Goal: Information Seeking & Learning: Learn about a topic

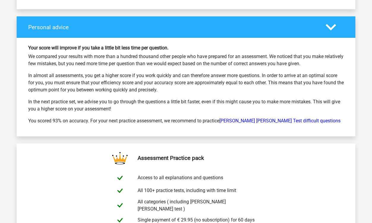
scroll to position [870, 0]
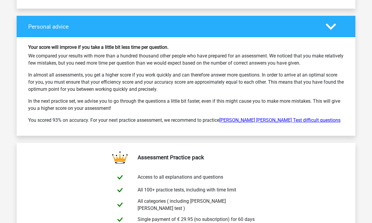
click at [257, 117] on link "Watson Glaser Test difficult questions" at bounding box center [279, 120] width 121 height 6
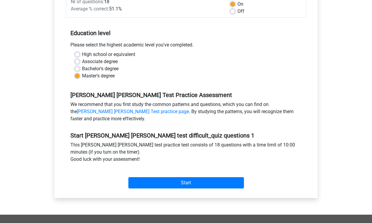
scroll to position [106, 0]
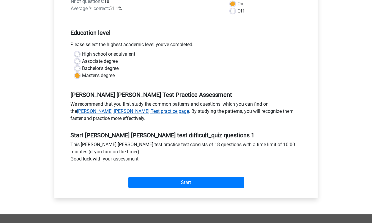
click at [189, 108] on link "Watson Glaser Test practice page" at bounding box center [133, 111] width 112 height 6
drag, startPoint x: 286, startPoint y: 99, endPoint x: 285, endPoint y: 61, distance: 37.1
click at [0, 0] on div "Go premium Olivia osnorton@gmail.com" at bounding box center [186, 132] width 372 height 477
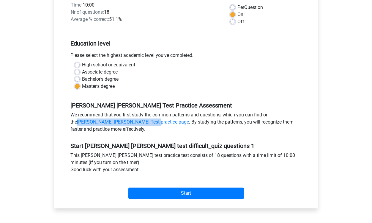
scroll to position [108, 0]
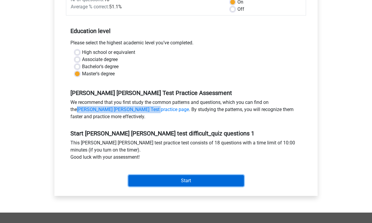
click at [197, 175] on input "Start" at bounding box center [186, 180] width 116 height 11
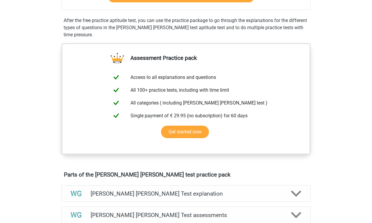
scroll to position [173, 0]
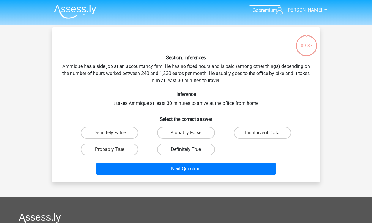
click at [185, 151] on label "Definitely True" at bounding box center [185, 149] width 57 height 12
click at [186, 151] on input "Definitely True" at bounding box center [188, 151] width 4 height 4
radio input "true"
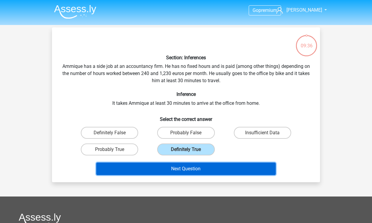
click at [189, 167] on button "Next Question" at bounding box center [186, 168] width 180 height 12
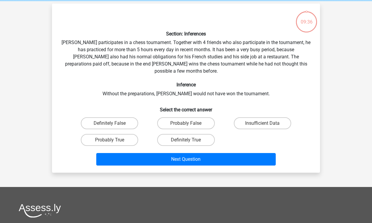
scroll to position [27, 0]
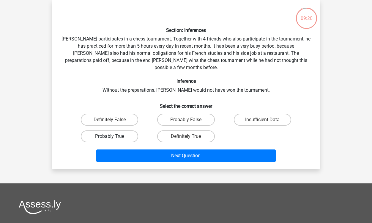
click at [118, 130] on label "Probably True" at bounding box center [109, 136] width 57 height 12
click at [113, 136] on input "Probably True" at bounding box center [112, 138] width 4 height 4
radio input "true"
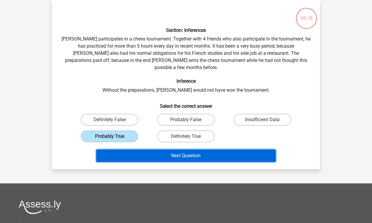
click at [175, 149] on button "Next Question" at bounding box center [186, 155] width 180 height 12
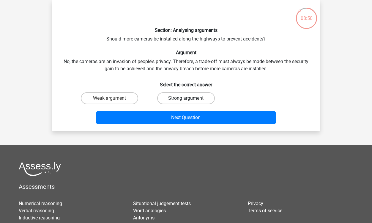
click at [175, 98] on label "Strong argument" at bounding box center [185, 98] width 57 height 12
click at [186, 98] on input "Strong argument" at bounding box center [188, 100] width 4 height 4
radio input "true"
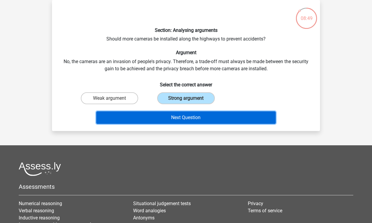
click at [181, 116] on button "Next Question" at bounding box center [186, 117] width 180 height 12
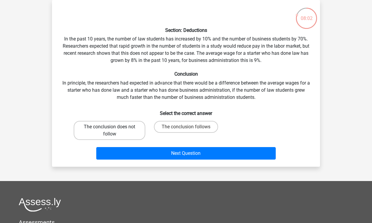
click at [135, 132] on label "The conclusion does not follow" at bounding box center [110, 130] width 72 height 19
click at [113, 130] on input "The conclusion does not follow" at bounding box center [112, 129] width 4 height 4
radio input "true"
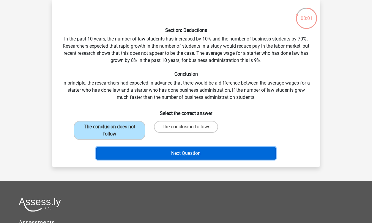
click at [190, 150] on button "Next Question" at bounding box center [186, 153] width 180 height 12
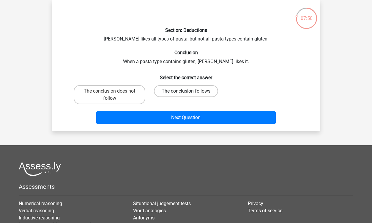
click at [173, 92] on label "The conclusion follows" at bounding box center [186, 91] width 64 height 12
click at [186, 92] on input "The conclusion follows" at bounding box center [188, 93] width 4 height 4
radio input "true"
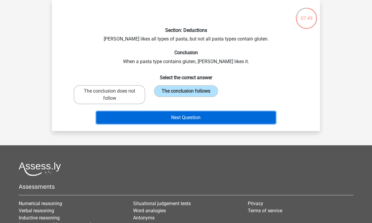
click at [180, 119] on button "Next Question" at bounding box center [186, 117] width 180 height 12
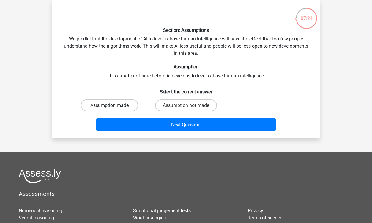
click at [126, 105] on label "Assumption made" at bounding box center [109, 105] width 57 height 12
click at [113, 105] on input "Assumption made" at bounding box center [112, 107] width 4 height 4
radio input "true"
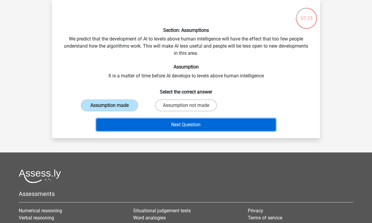
click at [179, 121] on button "Next Question" at bounding box center [186, 124] width 180 height 12
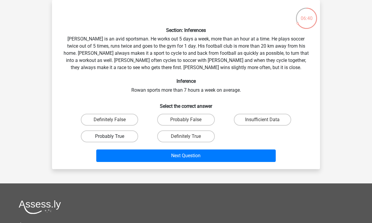
click at [132, 138] on label "Probably True" at bounding box center [109, 136] width 57 height 12
click at [113, 138] on input "Probably True" at bounding box center [112, 138] width 4 height 4
radio input "true"
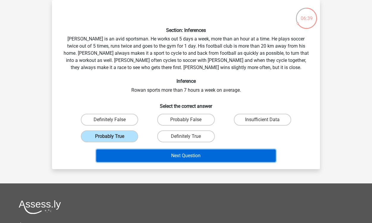
click at [190, 156] on button "Next Question" at bounding box center [186, 155] width 180 height 12
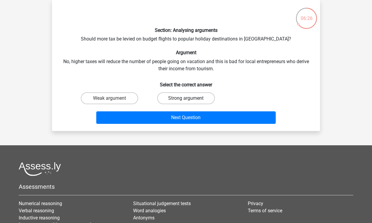
click at [182, 97] on label "Strong argument" at bounding box center [185, 98] width 57 height 12
click at [186, 98] on input "Strong argument" at bounding box center [188, 100] width 4 height 4
radio input "true"
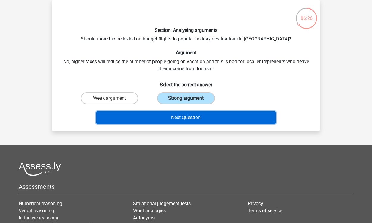
click at [188, 121] on button "Next Question" at bounding box center [186, 117] width 180 height 12
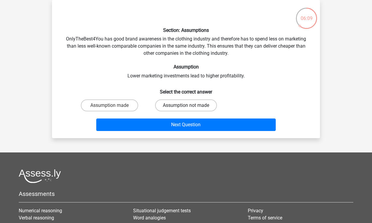
click at [179, 105] on label "Assumption not made" at bounding box center [186, 105] width 62 height 12
click at [186, 105] on input "Assumption not made" at bounding box center [188, 107] width 4 height 4
radio input "true"
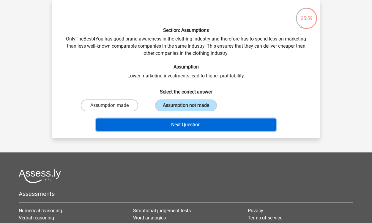
click at [231, 123] on button "Next Question" at bounding box center [186, 124] width 180 height 12
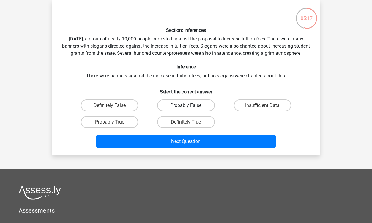
drag, startPoint x: 123, startPoint y: 132, endPoint x: 173, endPoint y: 112, distance: 53.7
click at [173, 112] on div "Definitely False Probably False Insufficient Data Probably True Definitely True" at bounding box center [185, 113] width 229 height 33
click at [173, 111] on label "Probably False" at bounding box center [185, 105] width 57 height 12
click at [186, 109] on input "Probably False" at bounding box center [188, 107] width 4 height 4
radio input "true"
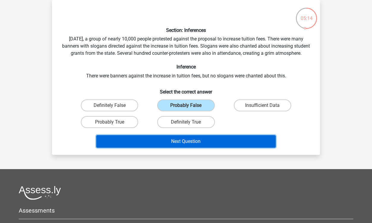
click at [200, 147] on button "Next Question" at bounding box center [186, 141] width 180 height 12
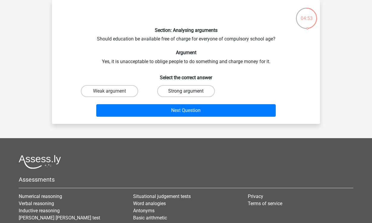
click at [173, 92] on label "Strong argument" at bounding box center [185, 91] width 57 height 12
click at [186, 92] on input "Strong argument" at bounding box center [188, 93] width 4 height 4
radio input "true"
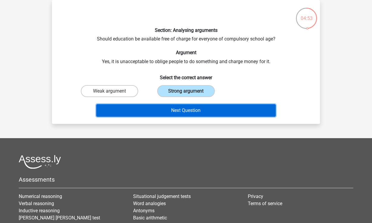
click at [196, 110] on button "Next Question" at bounding box center [186, 110] width 180 height 12
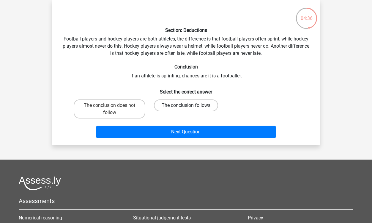
click at [208, 106] on label "The conclusion follows" at bounding box center [186, 105] width 64 height 12
click at [190, 106] on input "The conclusion follows" at bounding box center [188, 107] width 4 height 4
radio input "true"
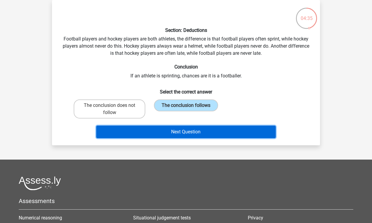
click at [212, 133] on button "Next Question" at bounding box center [186, 131] width 180 height 12
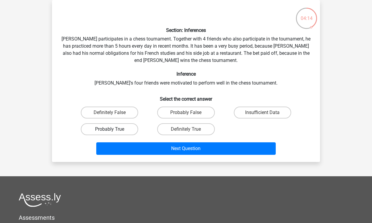
click at [130, 128] on label "Probably True" at bounding box center [109, 129] width 57 height 12
click at [113, 129] on input "Probably True" at bounding box center [112, 131] width 4 height 4
radio input "true"
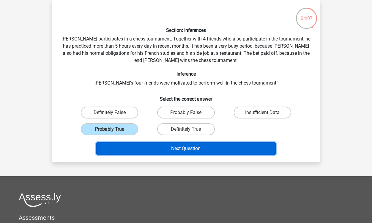
click at [194, 150] on button "Next Question" at bounding box center [186, 148] width 180 height 12
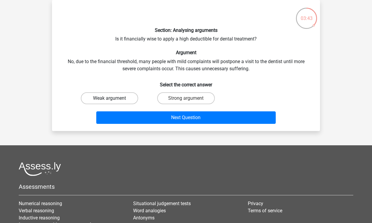
click at [131, 99] on label "Weak argument" at bounding box center [109, 98] width 57 height 12
click at [113, 99] on input "Weak argument" at bounding box center [112, 100] width 4 height 4
radio input "true"
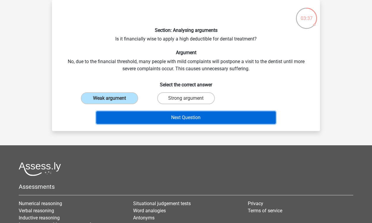
click at [184, 117] on button "Next Question" at bounding box center [186, 117] width 180 height 12
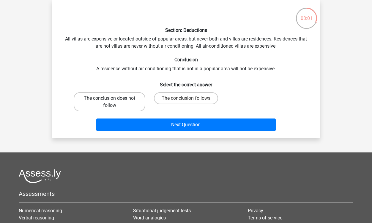
click at [127, 107] on label "The conclusion does not follow" at bounding box center [110, 101] width 72 height 19
click at [113, 102] on input "The conclusion does not follow" at bounding box center [112, 100] width 4 height 4
radio input "true"
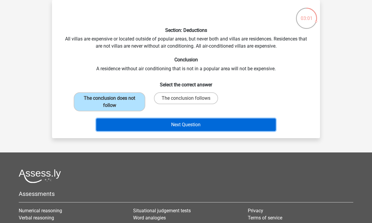
click at [183, 126] on button "Next Question" at bounding box center [186, 124] width 180 height 12
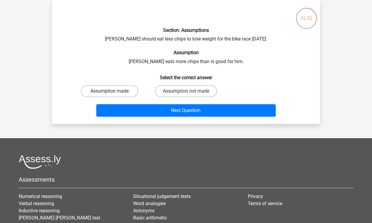
click at [128, 93] on label "Assumption made" at bounding box center [109, 91] width 57 height 12
click at [113, 93] on input "Assumption made" at bounding box center [112, 93] width 4 height 4
radio input "true"
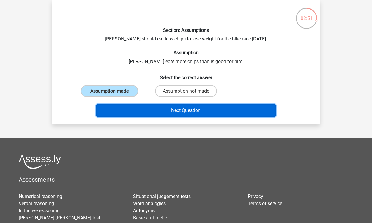
click at [191, 113] on button "Next Question" at bounding box center [186, 110] width 180 height 12
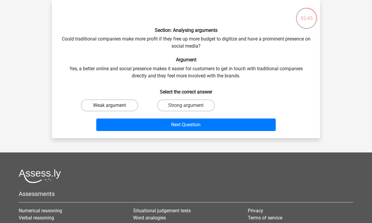
click at [117, 106] on label "Weak argument" at bounding box center [109, 105] width 57 height 12
click at [113, 106] on input "Weak argument" at bounding box center [112, 107] width 4 height 4
radio input "true"
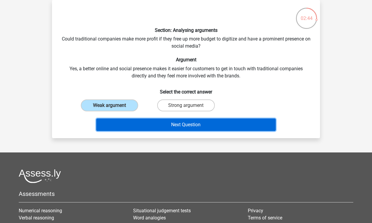
click at [179, 124] on button "Next Question" at bounding box center [186, 124] width 180 height 12
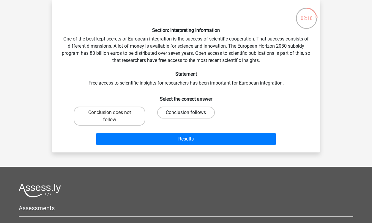
click at [184, 112] on label "Conclusion follows" at bounding box center [185, 112] width 57 height 12
click at [186, 112] on input "Conclusion follows" at bounding box center [188, 114] width 4 height 4
radio input "true"
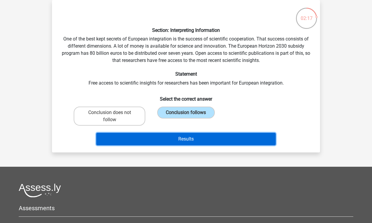
click at [192, 140] on button "Results" at bounding box center [186, 139] width 180 height 12
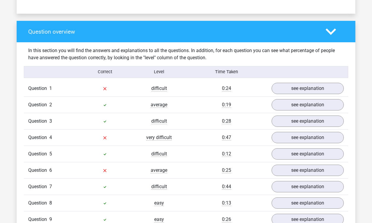
scroll to position [429, 0]
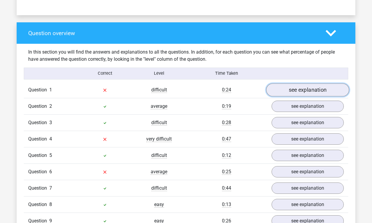
click at [310, 83] on link "see explanation" at bounding box center [307, 89] width 83 height 13
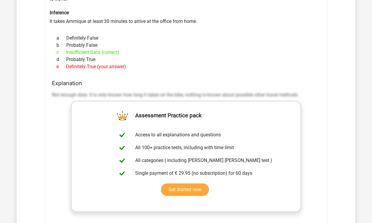
scroll to position [567, 0]
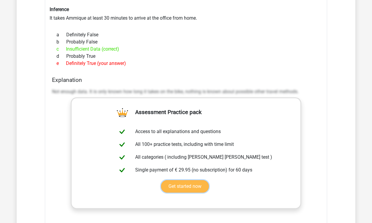
click at [192, 180] on link "Get started now" at bounding box center [185, 186] width 48 height 12
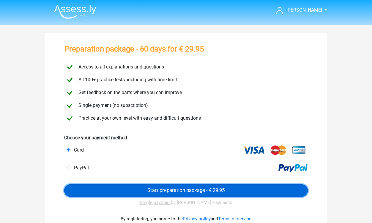
click at [199, 191] on input "Start preparation package - € 29.95" at bounding box center [186, 190] width 244 height 12
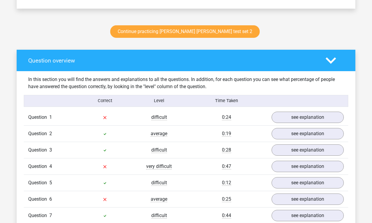
scroll to position [461, 0]
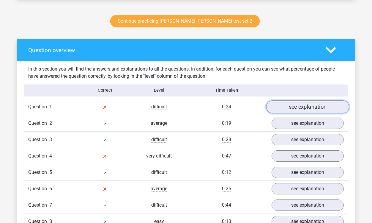
click at [284, 100] on link "see explanation" at bounding box center [307, 106] width 83 height 13
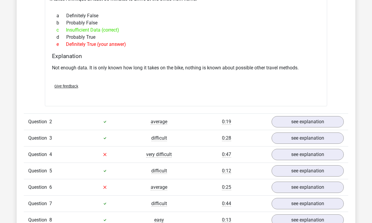
scroll to position [642, 0]
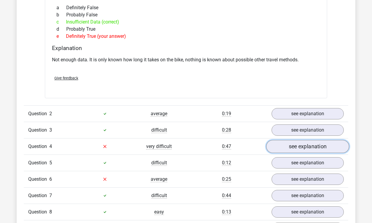
click at [300, 140] on link "see explanation" at bounding box center [307, 146] width 83 height 13
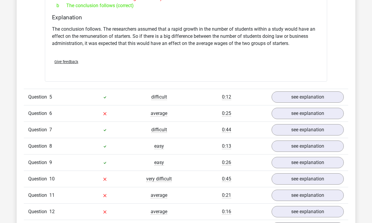
scroll to position [894, 0]
click at [292, 107] on link "see explanation" at bounding box center [307, 113] width 83 height 13
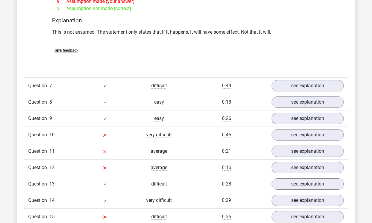
scroll to position [1088, 0]
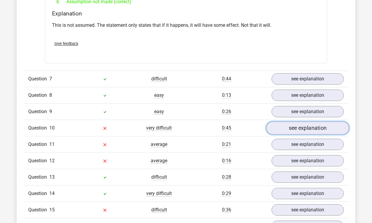
click at [299, 121] on link "see explanation" at bounding box center [307, 127] width 83 height 13
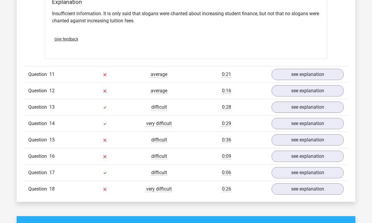
scroll to position [1331, 0]
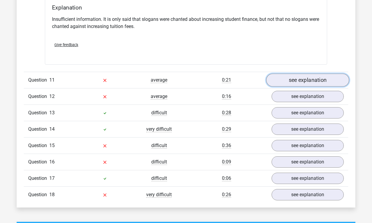
click at [299, 74] on link "see explanation" at bounding box center [307, 80] width 83 height 13
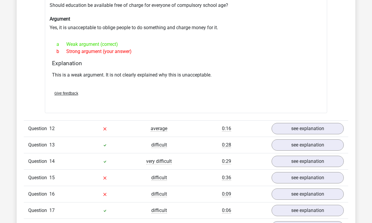
scroll to position [1436, 0]
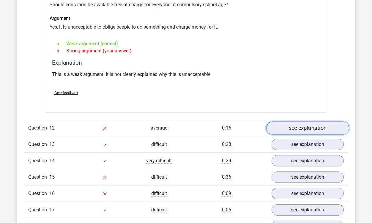
click at [288, 121] on link "see explanation" at bounding box center [307, 127] width 83 height 13
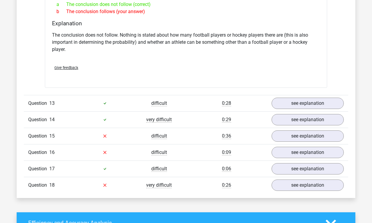
scroll to position [1643, 0]
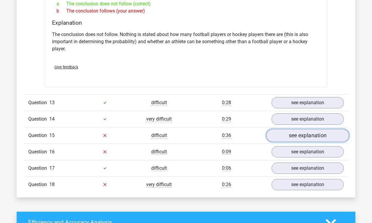
click at [290, 129] on link "see explanation" at bounding box center [307, 135] width 83 height 13
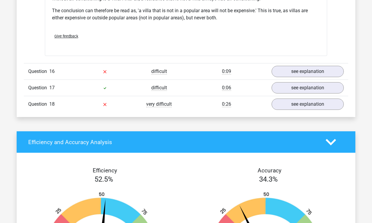
scroll to position [1879, 0]
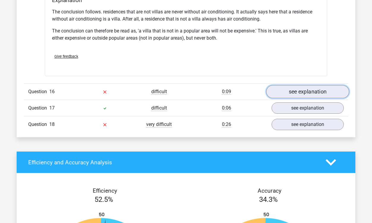
click at [288, 85] on link "see explanation" at bounding box center [307, 91] width 83 height 13
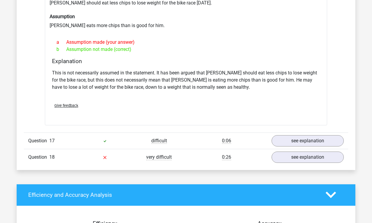
scroll to position [2051, 0]
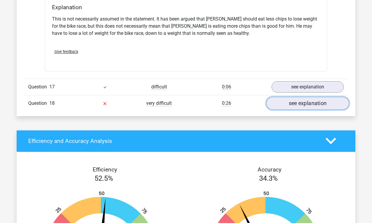
click at [289, 97] on link "see explanation" at bounding box center [307, 103] width 83 height 13
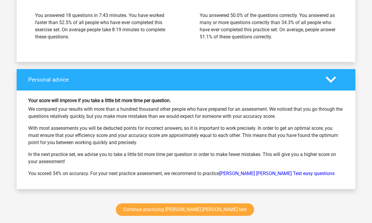
scroll to position [2476, 0]
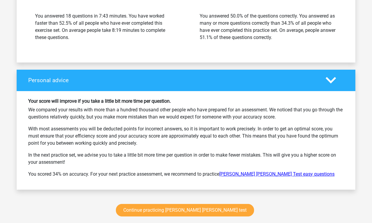
click at [261, 171] on link "Watson Glaser Test easy questions" at bounding box center [276, 174] width 115 height 6
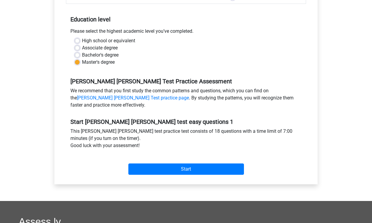
scroll to position [129, 0]
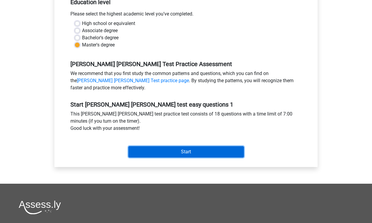
click at [206, 151] on input "Start" at bounding box center [186, 151] width 116 height 11
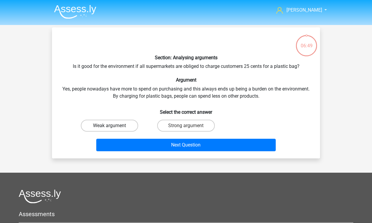
click at [128, 124] on label "Weak argument" at bounding box center [109, 125] width 57 height 12
click at [113, 125] on input "Weak argument" at bounding box center [112, 127] width 4 height 4
radio input "true"
click at [179, 126] on label "Strong argument" at bounding box center [185, 125] width 57 height 12
click at [186, 126] on input "Strong argument" at bounding box center [188, 127] width 4 height 4
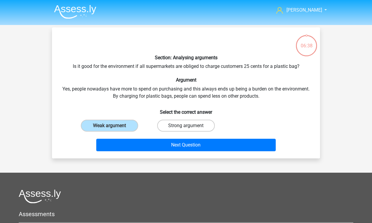
radio input "true"
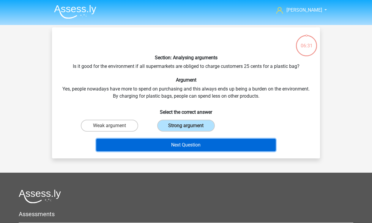
click at [198, 145] on button "Next Question" at bounding box center [186, 144] width 180 height 12
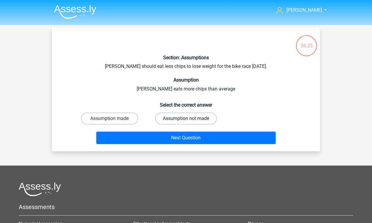
click at [179, 119] on label "Assumption not made" at bounding box center [186, 118] width 62 height 12
click at [186, 119] on input "Assumption not made" at bounding box center [188, 120] width 4 height 4
radio input "true"
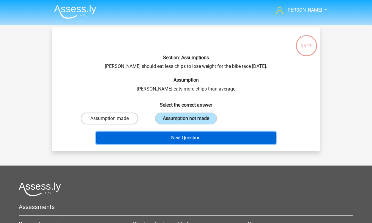
click at [195, 139] on button "Next Question" at bounding box center [186, 137] width 180 height 12
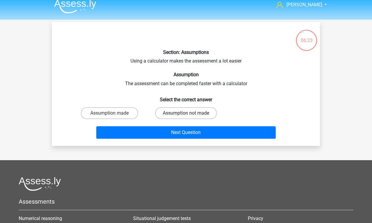
scroll to position [3, 0]
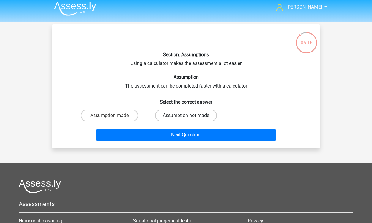
click at [177, 115] on label "Assumption not made" at bounding box center [186, 115] width 62 height 12
click at [186, 115] on input "Assumption not made" at bounding box center [188, 117] width 4 height 4
radio input "true"
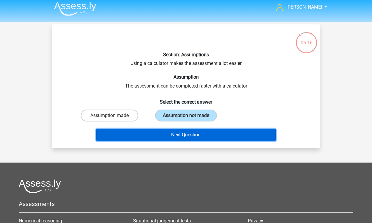
click at [191, 137] on button "Next Question" at bounding box center [186, 134] width 180 height 12
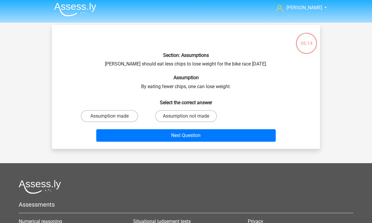
scroll to position [1, 0]
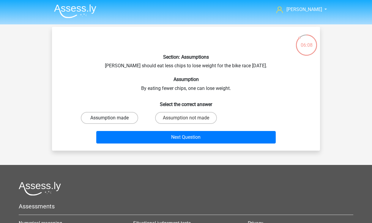
click at [123, 119] on label "Assumption made" at bounding box center [109, 118] width 57 height 12
click at [113, 119] on input "Assumption made" at bounding box center [112, 120] width 4 height 4
radio input "true"
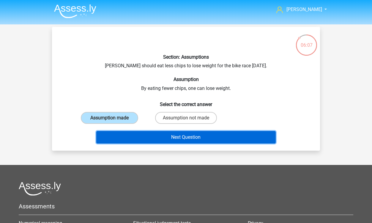
click at [186, 139] on button "Next Question" at bounding box center [186, 137] width 180 height 12
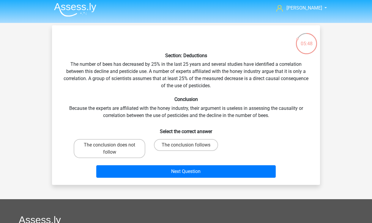
scroll to position [3, 0]
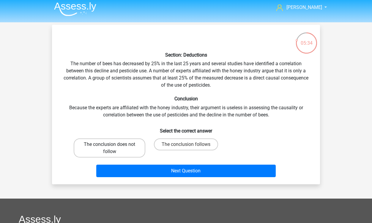
click at [125, 148] on label "The conclusion does not follow" at bounding box center [110, 147] width 72 height 19
click at [113, 148] on input "The conclusion does not follow" at bounding box center [112, 146] width 4 height 4
radio input "true"
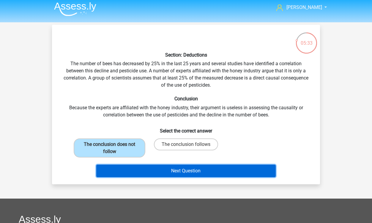
click at [177, 169] on button "Next Question" at bounding box center [186, 170] width 180 height 12
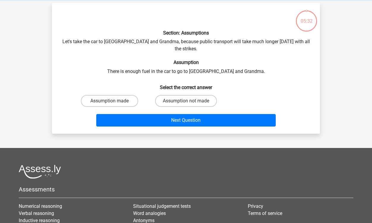
scroll to position [27, 0]
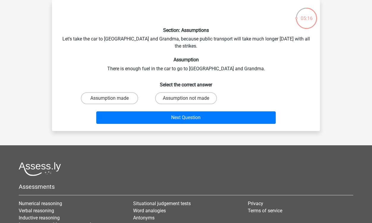
click at [187, 98] on input "Assumption not made" at bounding box center [188, 100] width 4 height 4
radio input "true"
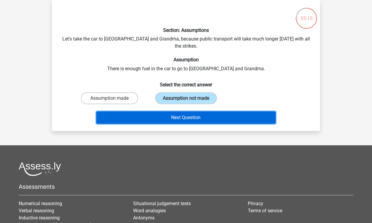
click at [191, 112] on button "Next Question" at bounding box center [186, 117] width 180 height 12
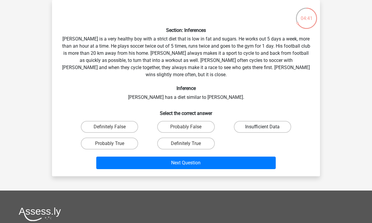
click at [258, 121] on label "Insufficient Data" at bounding box center [262, 127] width 57 height 12
click at [262, 127] on input "Insufficient Data" at bounding box center [264, 129] width 4 height 4
radio input "true"
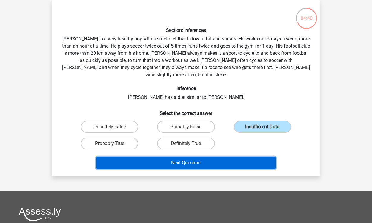
click at [215, 156] on button "Next Question" at bounding box center [186, 162] width 180 height 12
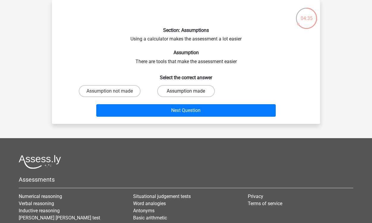
click at [173, 90] on label "Assumption made" at bounding box center [185, 91] width 57 height 12
click at [186, 91] on input "Assumption made" at bounding box center [188, 93] width 4 height 4
radio input "true"
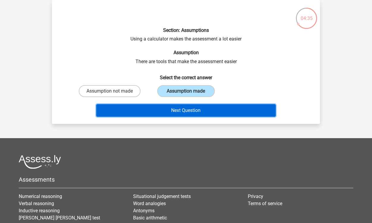
click at [192, 110] on button "Next Question" at bounding box center [186, 110] width 180 height 12
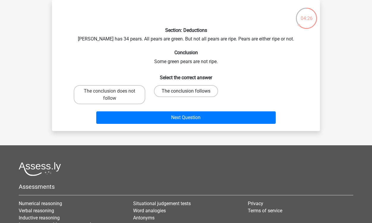
click at [197, 91] on label "The conclusion follows" at bounding box center [186, 91] width 64 height 12
click at [190, 91] on input "The conclusion follows" at bounding box center [188, 93] width 4 height 4
radio input "true"
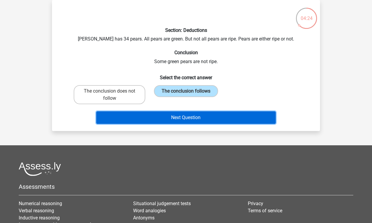
click at [202, 120] on button "Next Question" at bounding box center [186, 117] width 180 height 12
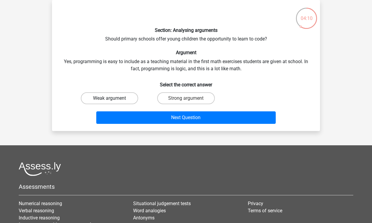
click at [117, 97] on label "Weak argument" at bounding box center [109, 98] width 57 height 12
click at [113, 98] on input "Weak argument" at bounding box center [112, 100] width 4 height 4
radio input "true"
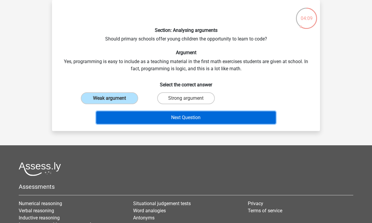
click at [189, 118] on button "Next Question" at bounding box center [186, 117] width 180 height 12
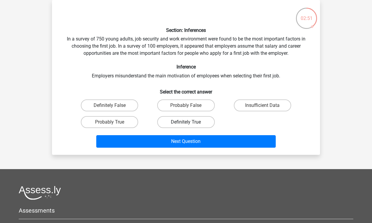
click at [179, 123] on label "Definitely True" at bounding box center [185, 122] width 57 height 12
click at [186, 123] on input "Definitely True" at bounding box center [188, 124] width 4 height 4
radio input "true"
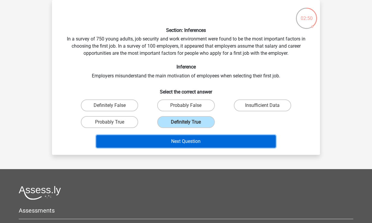
click at [190, 143] on button "Next Question" at bounding box center [186, 141] width 180 height 12
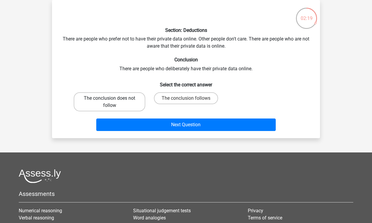
click at [138, 105] on label "The conclusion does not follow" at bounding box center [110, 101] width 72 height 19
click at [113, 102] on input "The conclusion does not follow" at bounding box center [112, 100] width 4 height 4
radio input "true"
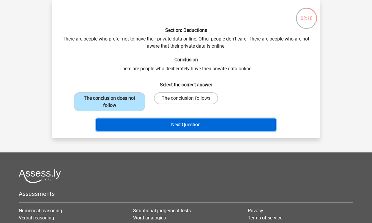
click at [198, 126] on button "Next Question" at bounding box center [186, 124] width 180 height 12
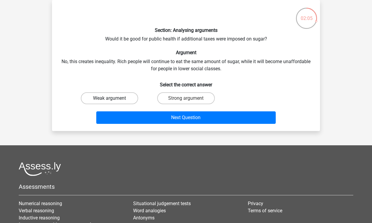
click at [116, 97] on label "Weak argument" at bounding box center [109, 98] width 57 height 12
click at [113, 98] on input "Weak argument" at bounding box center [112, 100] width 4 height 4
radio input "true"
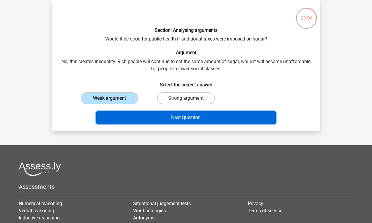
click at [200, 118] on button "Next Question" at bounding box center [186, 117] width 180 height 12
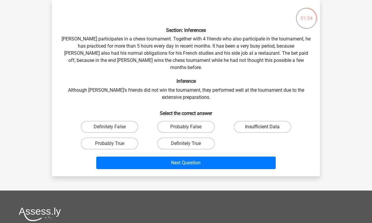
click at [263, 121] on label "Insufficient Data" at bounding box center [262, 127] width 57 height 12
click at [263, 127] on input "Insufficient Data" at bounding box center [264, 129] width 4 height 4
radio input "true"
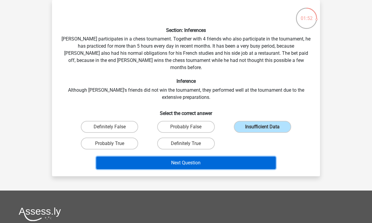
click at [209, 157] on button "Next Question" at bounding box center [186, 162] width 180 height 12
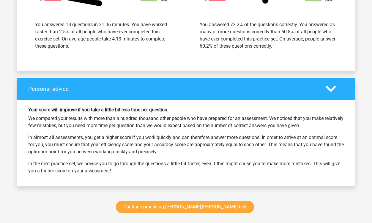
scroll to position [850, 0]
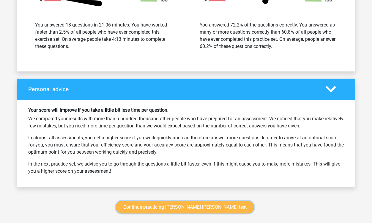
click at [185, 201] on link "Continue practicing watson glaser test" at bounding box center [185, 207] width 138 height 12
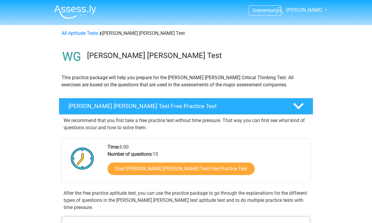
scroll to position [173, 0]
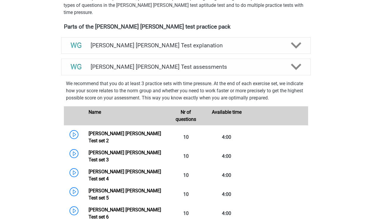
scroll to position [197, 0]
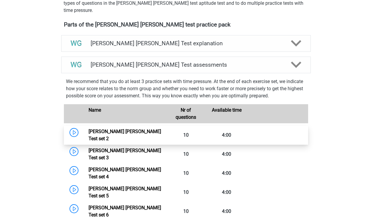
click at [130, 133] on link "Watson Glaser Test set 2" at bounding box center [125, 134] width 72 height 13
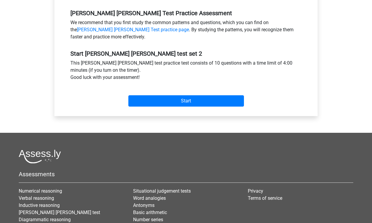
scroll to position [181, 0]
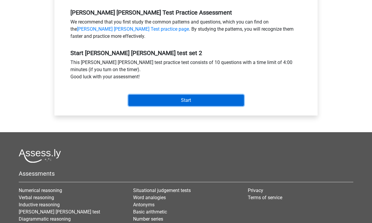
click at [186, 102] on input "Start" at bounding box center [186, 99] width 116 height 11
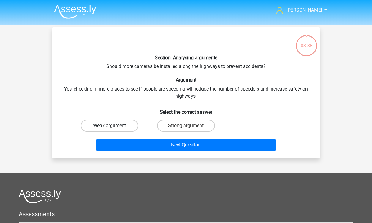
click at [123, 125] on label "Weak argument" at bounding box center [109, 125] width 57 height 12
click at [113, 125] on input "Weak argument" at bounding box center [112, 127] width 4 height 4
radio input "true"
click at [191, 125] on label "Strong argument" at bounding box center [185, 125] width 57 height 12
click at [190, 125] on input "Strong argument" at bounding box center [188, 127] width 4 height 4
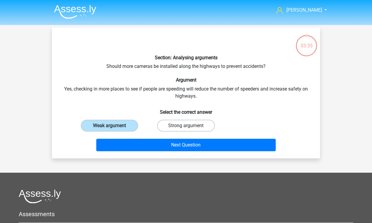
radio input "true"
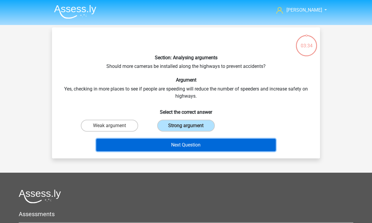
click at [188, 145] on button "Next Question" at bounding box center [186, 144] width 180 height 12
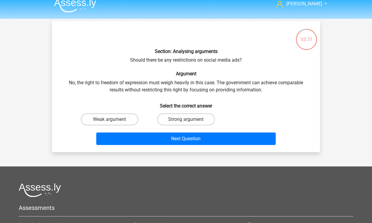
scroll to position [5, 0]
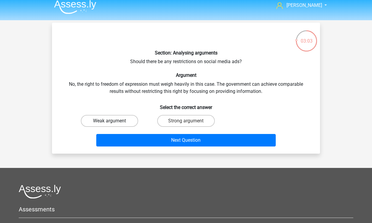
click at [121, 121] on label "Weak argument" at bounding box center [109, 121] width 57 height 12
click at [113, 121] on input "Weak argument" at bounding box center [112, 123] width 4 height 4
radio input "true"
click at [185, 121] on label "Strong argument" at bounding box center [185, 121] width 57 height 12
click at [186, 121] on input "Strong argument" at bounding box center [188, 123] width 4 height 4
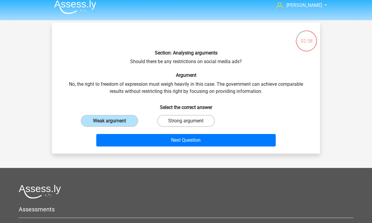
radio input "true"
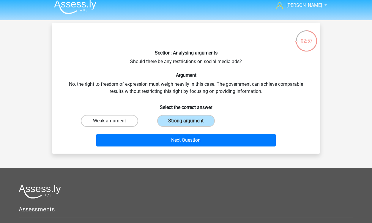
click at [128, 123] on label "Weak argument" at bounding box center [109, 121] width 57 height 12
click at [113, 123] on input "Weak argument" at bounding box center [112, 123] width 4 height 4
radio input "true"
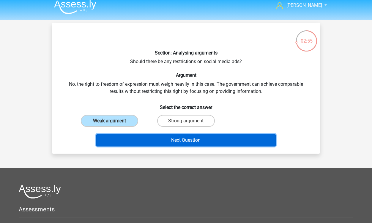
click at [197, 142] on button "Next Question" at bounding box center [186, 140] width 180 height 12
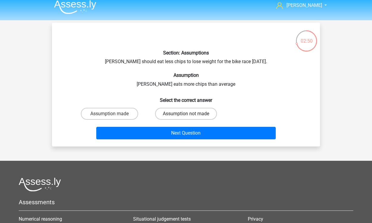
click at [183, 113] on label "Assumption not made" at bounding box center [186, 114] width 62 height 12
click at [186, 113] on input "Assumption not made" at bounding box center [188, 115] width 4 height 4
radio input "true"
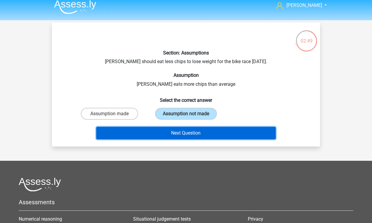
click at [194, 132] on button "Next Question" at bounding box center [186, 133] width 180 height 12
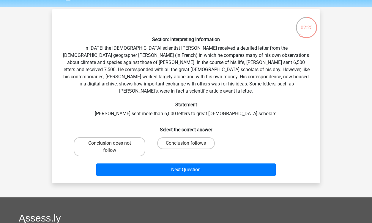
scroll to position [17, 0]
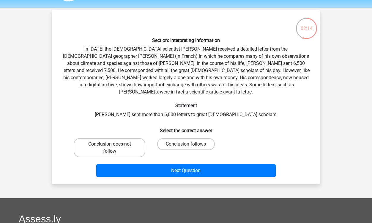
click at [128, 141] on label "Conclusion does not follow" at bounding box center [110, 147] width 72 height 19
click at [113, 144] on input "Conclusion does not follow" at bounding box center [112, 146] width 4 height 4
radio input "true"
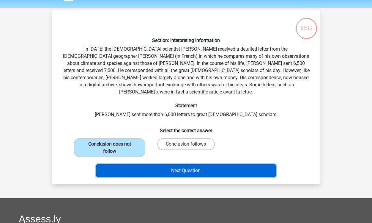
click at [182, 164] on button "Next Question" at bounding box center [186, 170] width 180 height 12
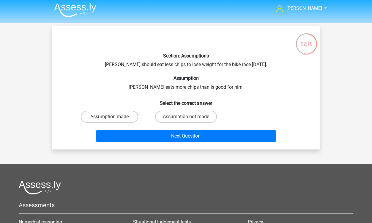
scroll to position [0, 0]
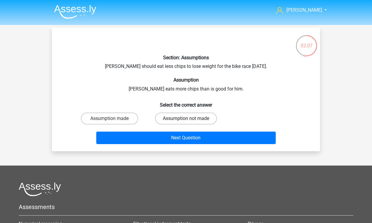
click at [182, 121] on label "Assumption not made" at bounding box center [186, 118] width 62 height 12
click at [186, 121] on input "Assumption not made" at bounding box center [188, 120] width 4 height 4
radio input "true"
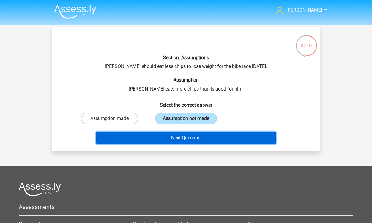
click at [185, 141] on button "Next Question" at bounding box center [186, 137] width 180 height 12
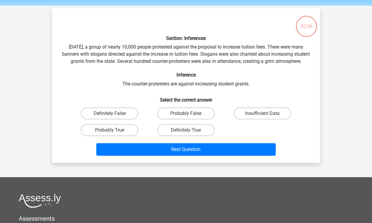
scroll to position [18, 0]
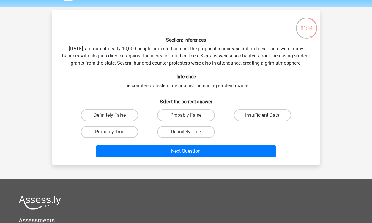
click at [258, 121] on label "Insufficient Data" at bounding box center [262, 115] width 57 height 12
click at [262, 119] on input "Insufficient Data" at bounding box center [264, 117] width 4 height 4
radio input "true"
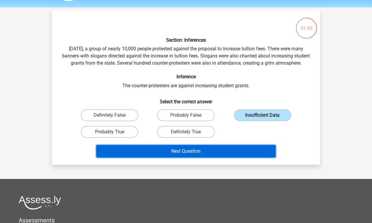
click at [205, 157] on button "Next Question" at bounding box center [186, 151] width 180 height 12
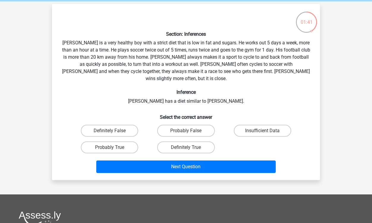
scroll to position [23, 0]
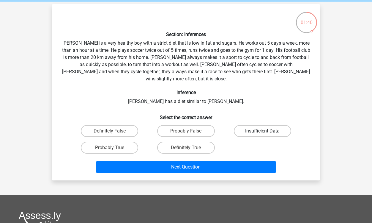
click at [252, 125] on label "Insufficient Data" at bounding box center [262, 131] width 57 height 12
click at [262, 131] on input "Insufficient Data" at bounding box center [264, 133] width 4 height 4
radio input "true"
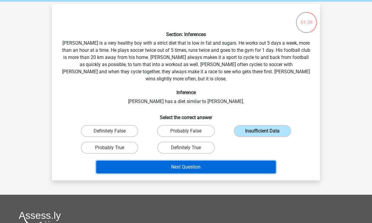
click at [211, 160] on button "Next Question" at bounding box center [186, 166] width 180 height 12
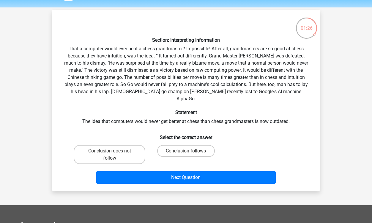
scroll to position [15, 0]
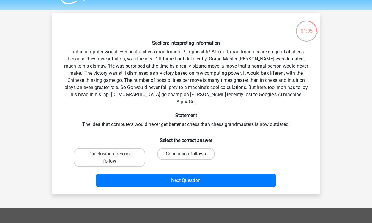
click at [192, 148] on label "Conclusion follows" at bounding box center [185, 154] width 57 height 12
click at [190, 154] on input "Conclusion follows" at bounding box center [188, 156] width 4 height 4
radio input "true"
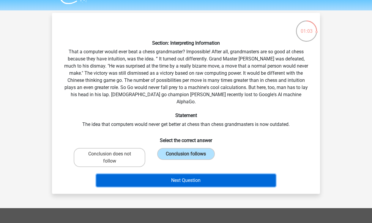
click at [193, 176] on button "Next Question" at bounding box center [186, 180] width 180 height 12
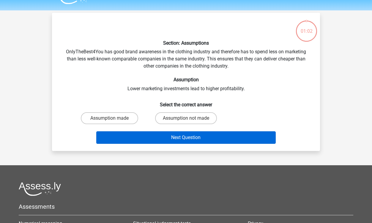
scroll to position [27, 0]
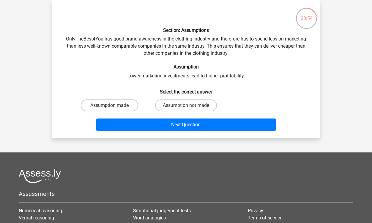
click at [187, 107] on input "Assumption not made" at bounding box center [188, 107] width 4 height 4
radio input "true"
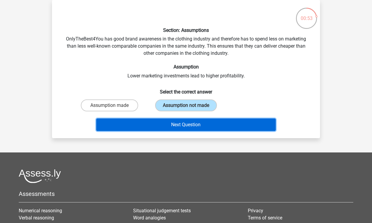
click at [195, 125] on button "Next Question" at bounding box center [186, 124] width 180 height 12
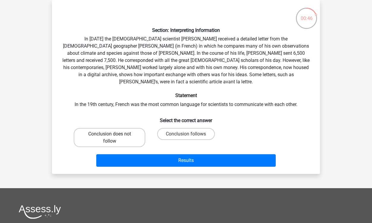
click at [125, 131] on label "Conclusion does not follow" at bounding box center [110, 137] width 72 height 19
click at [113, 134] on input "Conclusion does not follow" at bounding box center [112, 136] width 4 height 4
radio input "true"
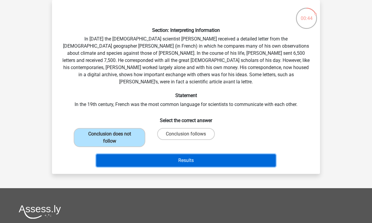
click at [186, 157] on button "Results" at bounding box center [186, 160] width 180 height 12
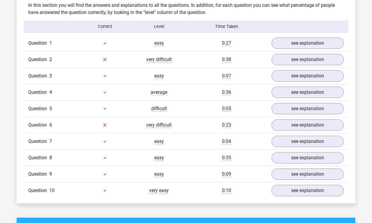
scroll to position [385, 0]
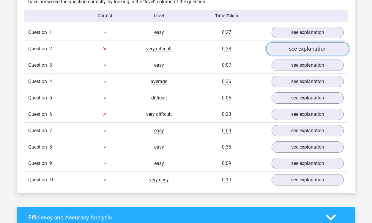
click at [308, 48] on link "see explanation" at bounding box center [307, 48] width 83 height 13
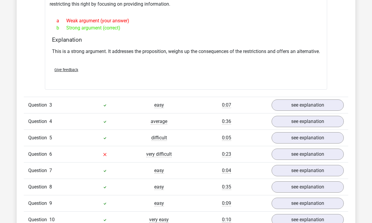
scroll to position [514, 0]
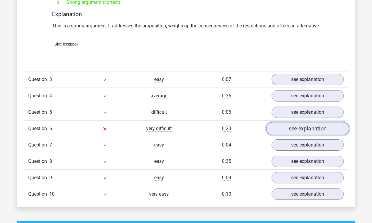
click at [291, 135] on link "see explanation" at bounding box center [307, 128] width 83 height 13
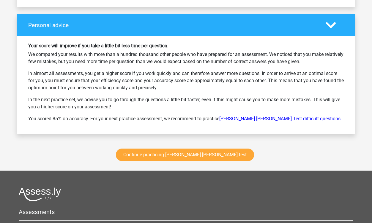
scroll to position [1115, 0]
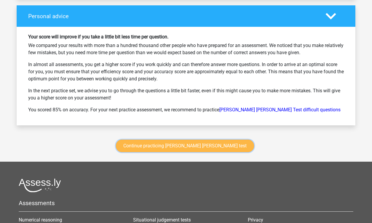
click at [210, 152] on link "Continue practicing [PERSON_NAME] [PERSON_NAME] test" at bounding box center [185, 145] width 138 height 12
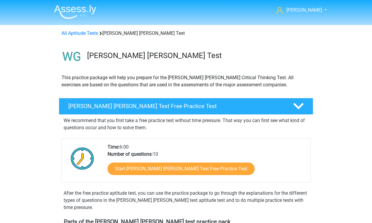
scroll to position [251, 0]
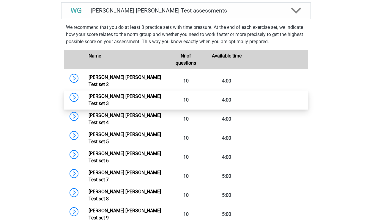
click at [89, 93] on link "[PERSON_NAME] [PERSON_NAME] Test set 3" at bounding box center [125, 99] width 72 height 13
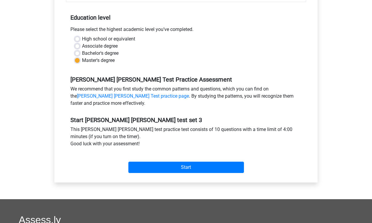
scroll to position [148, 0]
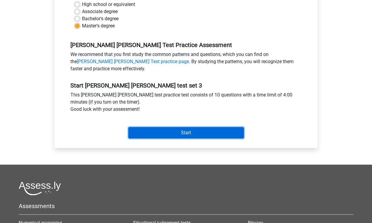
click at [189, 133] on input "Start" at bounding box center [186, 132] width 116 height 11
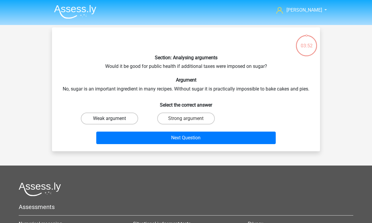
click at [124, 119] on label "Weak argument" at bounding box center [109, 118] width 57 height 12
click at [113, 119] on input "Weak argument" at bounding box center [112, 120] width 4 height 4
radio input "true"
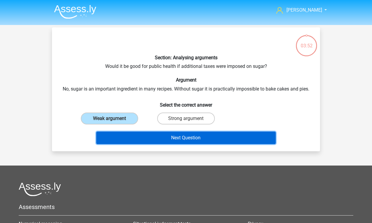
click at [173, 137] on button "Next Question" at bounding box center [186, 137] width 180 height 12
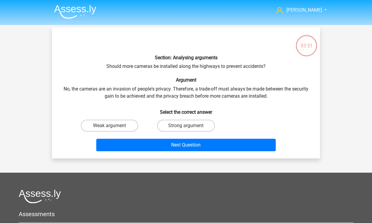
scroll to position [27, 0]
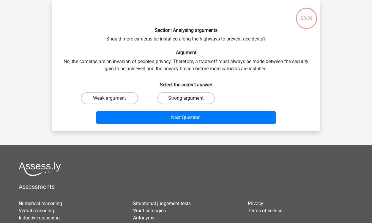
click at [177, 99] on label "Strong argument" at bounding box center [185, 98] width 57 height 12
click at [186, 99] on input "Strong argument" at bounding box center [188, 100] width 4 height 4
radio input "true"
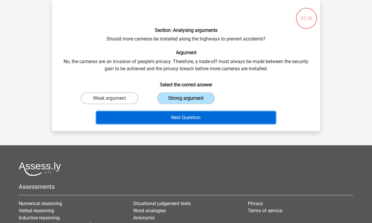
click at [195, 117] on button "Next Question" at bounding box center [186, 117] width 180 height 12
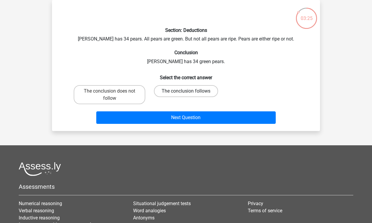
click at [171, 89] on label "The conclusion follows" at bounding box center [186, 91] width 64 height 12
click at [186, 91] on input "The conclusion follows" at bounding box center [188, 93] width 4 height 4
radio input "true"
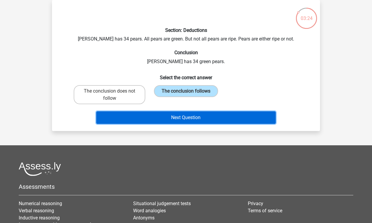
click at [190, 118] on button "Next Question" at bounding box center [186, 117] width 180 height 12
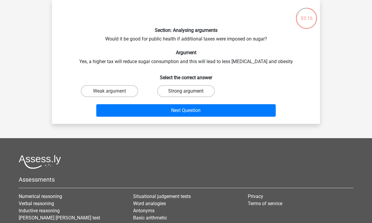
click at [172, 92] on label "Strong argument" at bounding box center [185, 91] width 57 height 12
click at [186, 92] on input "Strong argument" at bounding box center [188, 93] width 4 height 4
radio input "true"
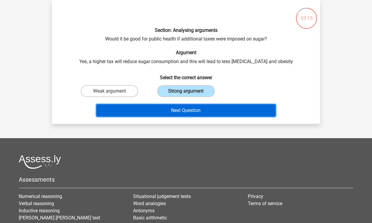
click at [193, 111] on button "Next Question" at bounding box center [186, 110] width 180 height 12
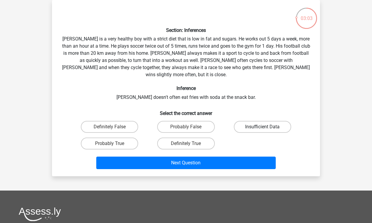
click at [256, 121] on label "Insufficient Data" at bounding box center [262, 127] width 57 height 12
click at [262, 127] on input "Insufficient Data" at bounding box center [264, 129] width 4 height 4
radio input "true"
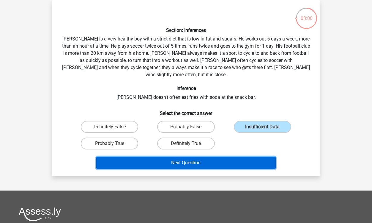
click at [226, 156] on button "Next Question" at bounding box center [186, 162] width 180 height 12
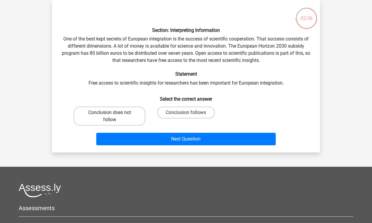
click at [137, 111] on label "Conclusion does not follow" at bounding box center [110, 115] width 72 height 19
click at [113, 112] on input "Conclusion does not follow" at bounding box center [112, 114] width 4 height 4
radio input "true"
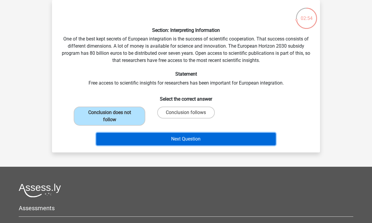
click at [197, 138] on button "Next Question" at bounding box center [186, 139] width 180 height 12
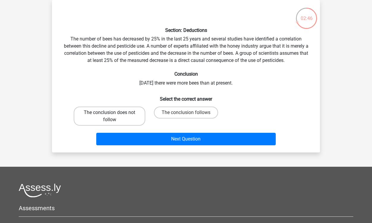
click at [126, 115] on label "The conclusion does not follow" at bounding box center [110, 115] width 72 height 19
click at [113, 115] on input "The conclusion does not follow" at bounding box center [112, 114] width 4 height 4
radio input "true"
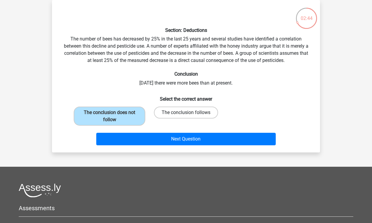
click at [173, 113] on label "The conclusion follows" at bounding box center [186, 112] width 64 height 12
click at [186, 113] on input "The conclusion follows" at bounding box center [188, 114] width 4 height 4
radio input "true"
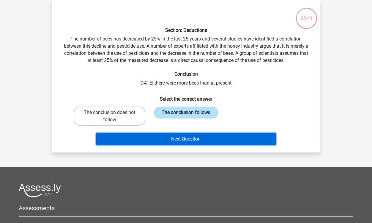
click at [207, 141] on button "Next Question" at bounding box center [186, 139] width 180 height 12
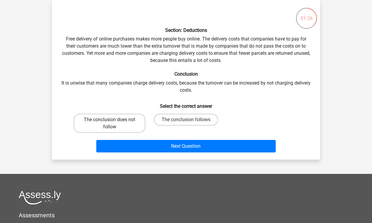
click at [117, 124] on label "The conclusion does not follow" at bounding box center [110, 122] width 72 height 19
click at [113, 123] on input "The conclusion does not follow" at bounding box center [112, 121] width 4 height 4
radio input "true"
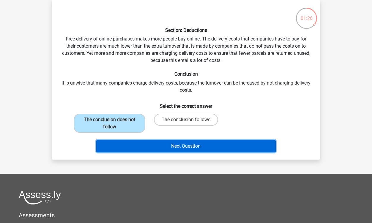
click at [182, 145] on button "Next Question" at bounding box center [186, 146] width 180 height 12
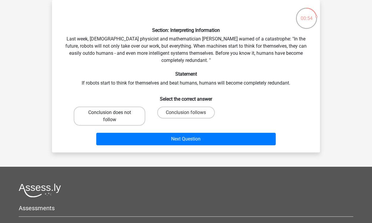
click at [137, 116] on label "Conclusion does not follow" at bounding box center [110, 115] width 72 height 19
click at [113, 116] on input "Conclusion does not follow" at bounding box center [112, 114] width 4 height 4
radio input "true"
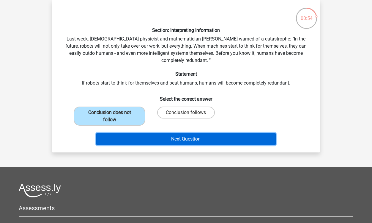
click at [184, 141] on button "Next Question" at bounding box center [186, 139] width 180 height 12
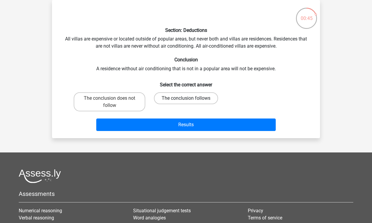
click at [187, 97] on label "The conclusion follows" at bounding box center [186, 98] width 64 height 12
click at [187, 98] on input "The conclusion follows" at bounding box center [188, 100] width 4 height 4
radio input "true"
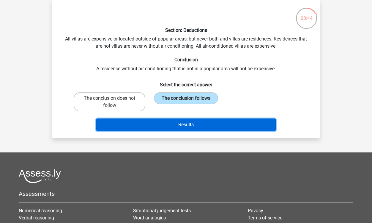
click at [191, 124] on button "Results" at bounding box center [186, 124] width 180 height 12
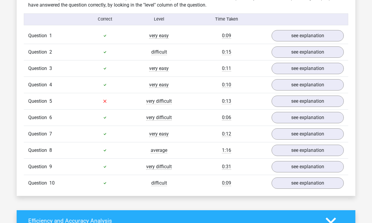
scroll to position [395, 0]
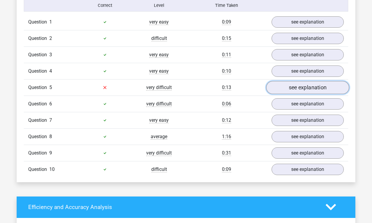
click at [297, 85] on link "see explanation" at bounding box center [307, 87] width 83 height 13
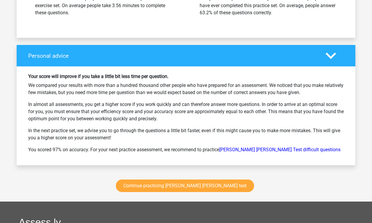
scroll to position [937, 0]
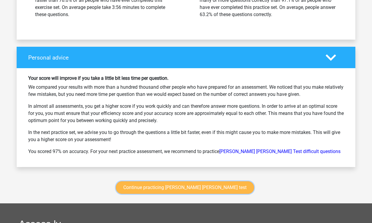
click at [165, 186] on link "Continue practicing [PERSON_NAME] [PERSON_NAME] test" at bounding box center [185, 187] width 138 height 12
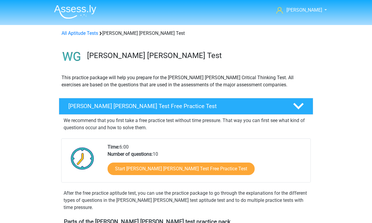
scroll to position [251, 0]
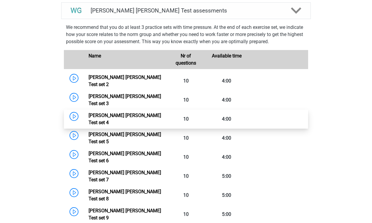
click at [89, 112] on link "[PERSON_NAME] [PERSON_NAME] Test set 4" at bounding box center [125, 118] width 72 height 13
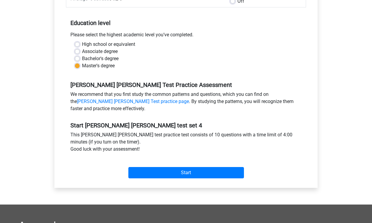
scroll to position [116, 0]
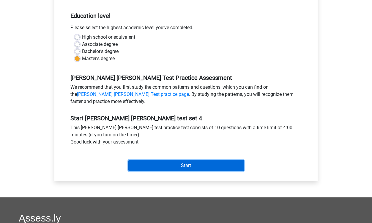
click at [184, 165] on input "Start" at bounding box center [186, 165] width 116 height 11
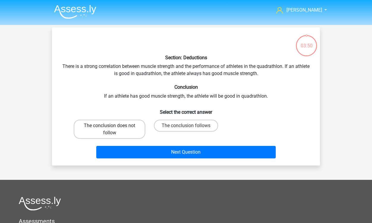
click at [126, 129] on label "The conclusion does not follow" at bounding box center [110, 128] width 72 height 19
click at [113, 129] on input "The conclusion does not follow" at bounding box center [112, 127] width 4 height 4
radio input "true"
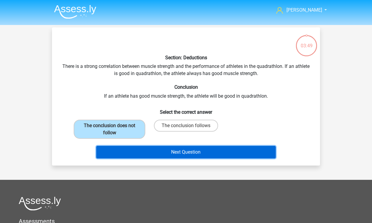
click at [184, 152] on button "Next Question" at bounding box center [186, 152] width 180 height 12
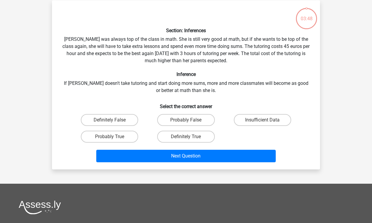
scroll to position [27, 0]
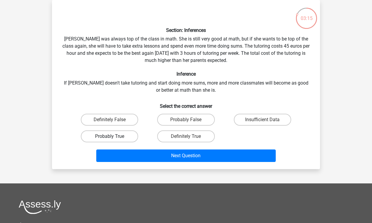
click at [130, 136] on label "Probably True" at bounding box center [109, 136] width 57 height 12
click at [113, 136] on input "Probably True" at bounding box center [112, 138] width 4 height 4
radio input "true"
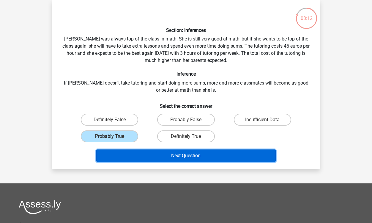
click at [202, 155] on button "Next Question" at bounding box center [186, 155] width 180 height 12
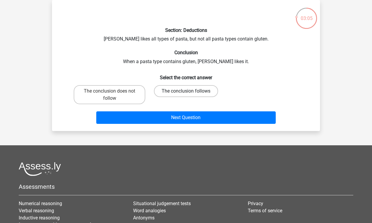
click at [171, 92] on label "The conclusion follows" at bounding box center [186, 91] width 64 height 12
click at [186, 92] on input "The conclusion follows" at bounding box center [188, 93] width 4 height 4
radio input "true"
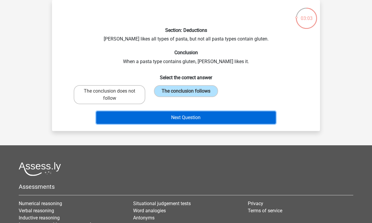
click at [197, 117] on button "Next Question" at bounding box center [186, 117] width 180 height 12
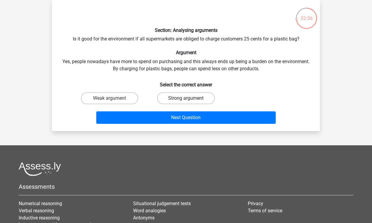
click at [175, 97] on label "Strong argument" at bounding box center [185, 98] width 57 height 12
click at [186, 98] on input "Strong argument" at bounding box center [188, 100] width 4 height 4
radio input "true"
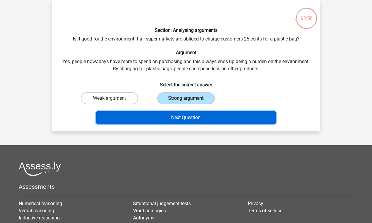
click at [192, 116] on button "Next Question" at bounding box center [186, 117] width 180 height 12
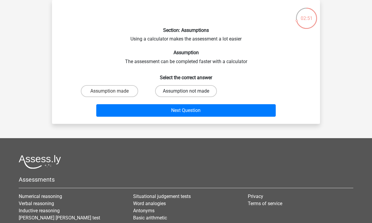
click at [182, 93] on label "Assumption not made" at bounding box center [186, 91] width 62 height 12
click at [186, 93] on input "Assumption not made" at bounding box center [188, 93] width 4 height 4
radio input "true"
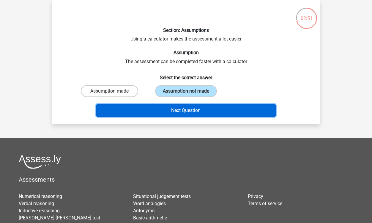
click at [193, 108] on button "Next Question" at bounding box center [186, 110] width 180 height 12
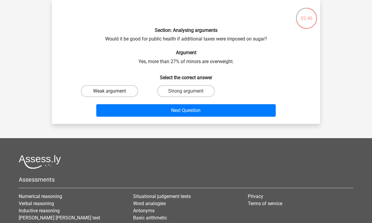
click at [122, 93] on label "Weak argument" at bounding box center [109, 91] width 57 height 12
click at [113, 93] on input "Weak argument" at bounding box center [112, 93] width 4 height 4
radio input "true"
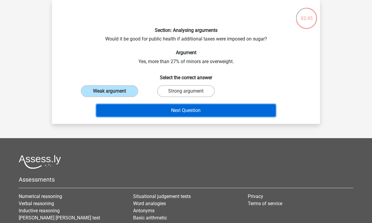
click at [176, 110] on button "Next Question" at bounding box center [186, 110] width 180 height 12
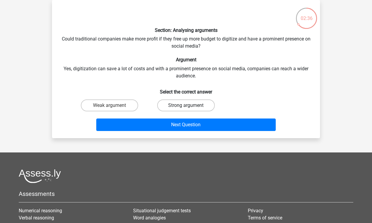
click at [186, 105] on label "Strong argument" at bounding box center [185, 105] width 57 height 12
click at [186, 105] on input "Strong argument" at bounding box center [188, 107] width 4 height 4
radio input "true"
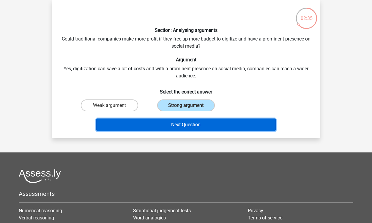
click at [198, 130] on button "Next Question" at bounding box center [186, 124] width 180 height 12
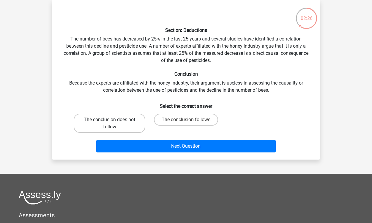
click at [130, 122] on label "The conclusion does not follow" at bounding box center [110, 122] width 72 height 19
click at [113, 122] on input "The conclusion does not follow" at bounding box center [112, 121] width 4 height 4
radio input "true"
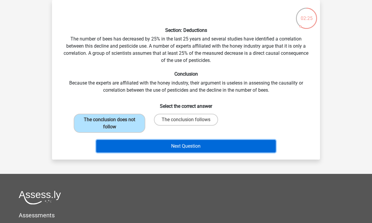
click at [190, 148] on button "Next Question" at bounding box center [186, 146] width 180 height 12
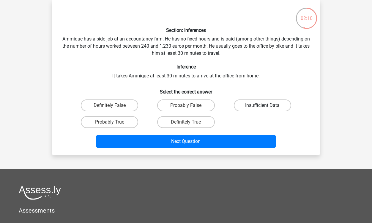
click at [249, 104] on label "Insufficient Data" at bounding box center [262, 105] width 57 height 12
click at [262, 105] on input "Insufficient Data" at bounding box center [264, 107] width 4 height 4
radio input "true"
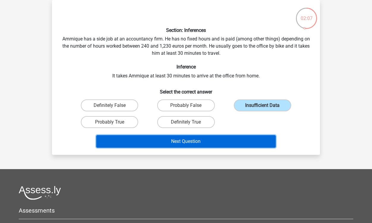
click at [233, 142] on button "Next Question" at bounding box center [186, 141] width 180 height 12
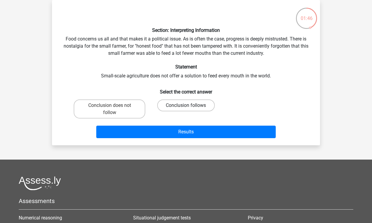
click at [185, 105] on label "Conclusion follows" at bounding box center [185, 105] width 57 height 12
click at [186, 105] on input "Conclusion follows" at bounding box center [188, 107] width 4 height 4
radio input "true"
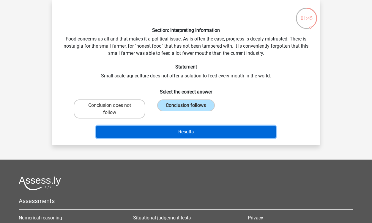
click at [190, 131] on button "Results" at bounding box center [186, 131] width 180 height 12
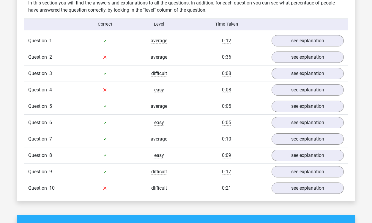
scroll to position [376, 0]
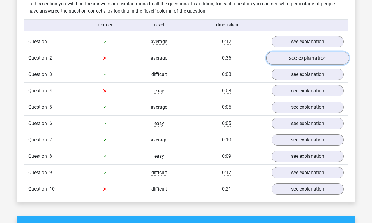
click at [283, 57] on link "see explanation" at bounding box center [307, 57] width 83 height 13
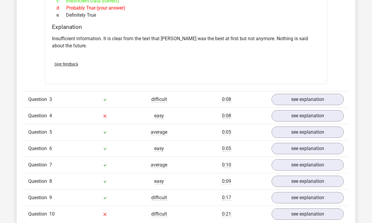
scroll to position [536, 0]
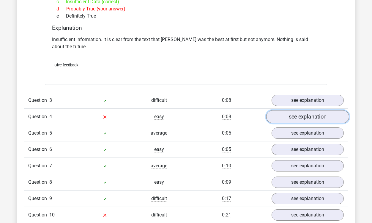
click at [284, 123] on link "see explanation" at bounding box center [307, 116] width 83 height 13
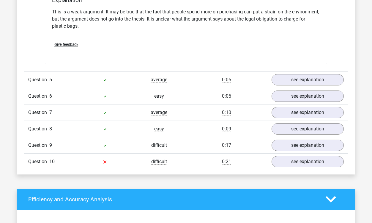
scroll to position [755, 0]
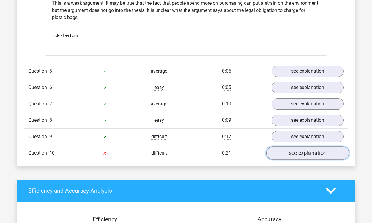
click at [285, 159] on link "see explanation" at bounding box center [307, 152] width 83 height 13
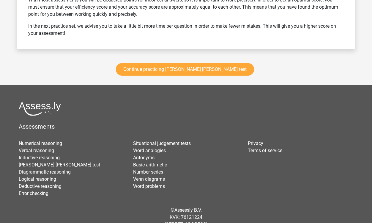
scroll to position [1349, 0]
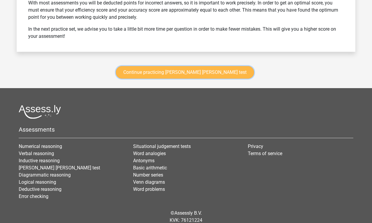
click at [209, 78] on link "Continue practicing [PERSON_NAME] [PERSON_NAME] test" at bounding box center [185, 72] width 138 height 12
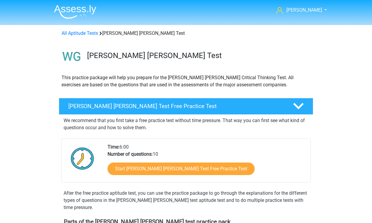
scroll to position [251, 0]
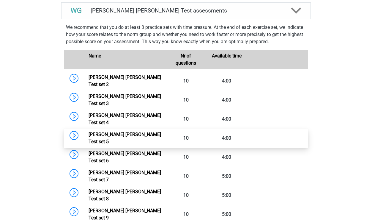
click at [102, 131] on link "Watson Glaser Test set 5" at bounding box center [125, 137] width 72 height 13
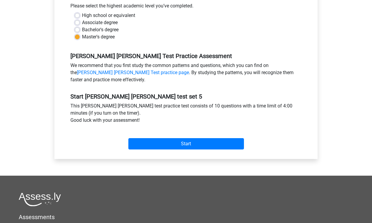
scroll to position [152, 0]
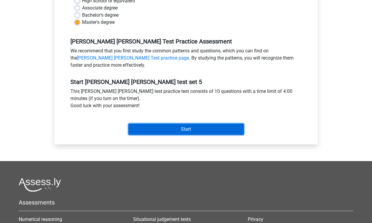
click at [161, 126] on input "Start" at bounding box center [186, 128] width 116 height 11
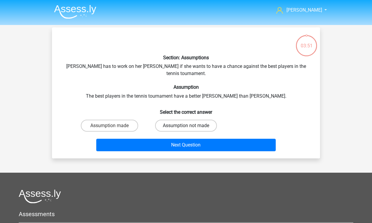
click at [181, 119] on label "Assumption not made" at bounding box center [186, 125] width 62 height 12
click at [186, 125] on input "Assumption not made" at bounding box center [188, 127] width 4 height 4
radio input "true"
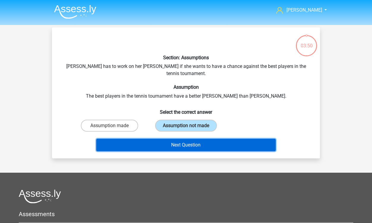
click at [193, 138] on button "Next Question" at bounding box center [186, 144] width 180 height 12
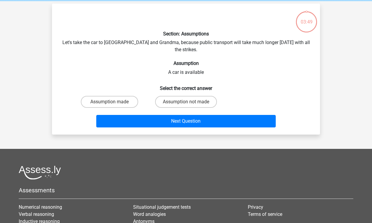
scroll to position [27, 0]
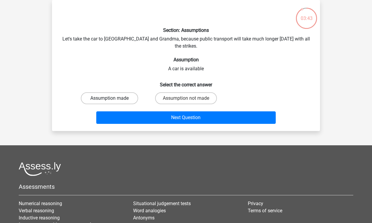
click at [118, 92] on label "Assumption made" at bounding box center [109, 98] width 57 height 12
click at [113, 98] on input "Assumption made" at bounding box center [112, 100] width 4 height 4
radio input "true"
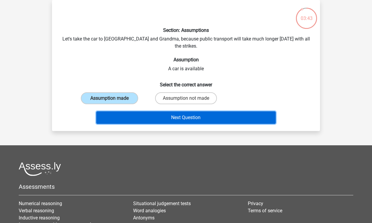
click at [183, 113] on button "Next Question" at bounding box center [186, 117] width 180 height 12
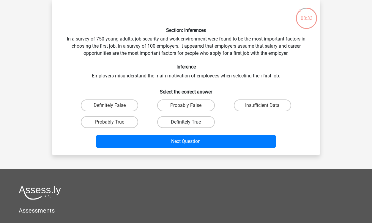
click at [201, 120] on label "Definitely True" at bounding box center [185, 122] width 57 height 12
click at [190, 122] on input "Definitely True" at bounding box center [188, 124] width 4 height 4
radio input "true"
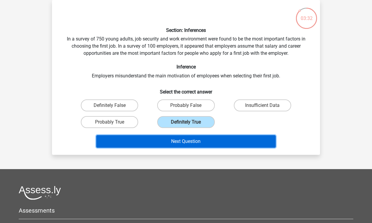
click at [206, 141] on button "Next Question" at bounding box center [186, 141] width 180 height 12
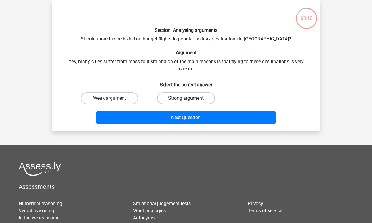
click at [195, 98] on label "Strong argument" at bounding box center [185, 98] width 57 height 12
click at [190, 98] on input "Strong argument" at bounding box center [188, 100] width 4 height 4
radio input "true"
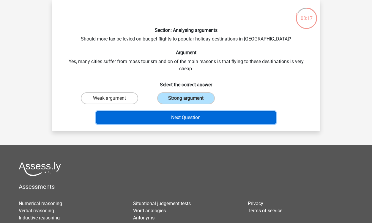
click at [194, 115] on button "Next Question" at bounding box center [186, 117] width 180 height 12
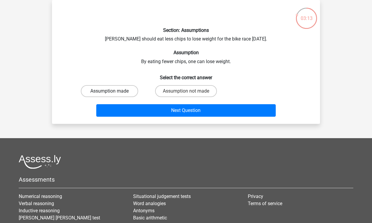
click at [128, 94] on label "Assumption made" at bounding box center [109, 91] width 57 height 12
click at [113, 94] on input "Assumption made" at bounding box center [112, 93] width 4 height 4
radio input "true"
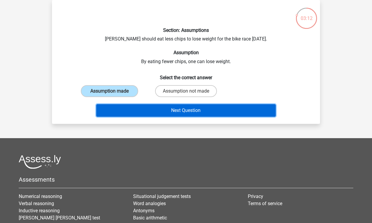
click at [176, 109] on button "Next Question" at bounding box center [186, 110] width 180 height 12
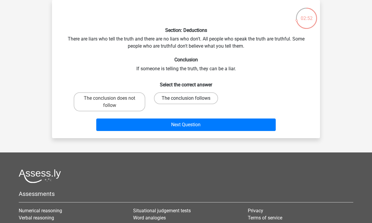
click at [194, 99] on label "The conclusion follows" at bounding box center [186, 98] width 64 height 12
click at [190, 99] on input "The conclusion follows" at bounding box center [188, 100] width 4 height 4
radio input "true"
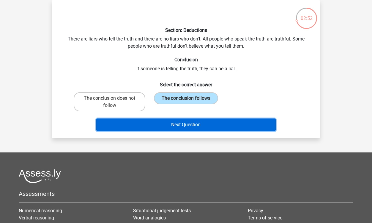
click at [198, 122] on button "Next Question" at bounding box center [186, 124] width 180 height 12
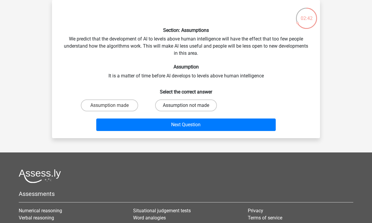
click at [176, 104] on label "Assumption not made" at bounding box center [186, 105] width 62 height 12
click at [186, 105] on input "Assumption not made" at bounding box center [188, 107] width 4 height 4
radio input "true"
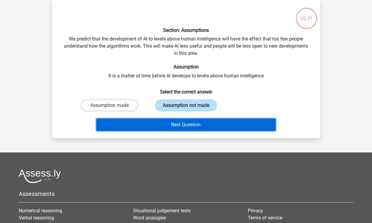
click at [187, 126] on button "Next Question" at bounding box center [186, 124] width 180 height 12
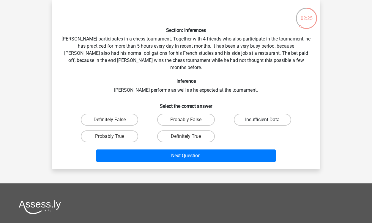
click at [258, 113] on label "Insufficient Data" at bounding box center [262, 119] width 57 height 12
click at [262, 119] on input "Insufficient Data" at bounding box center [264, 121] width 4 height 4
radio input "true"
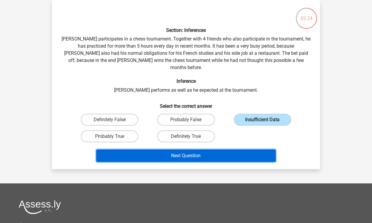
click at [228, 149] on button "Next Question" at bounding box center [186, 155] width 180 height 12
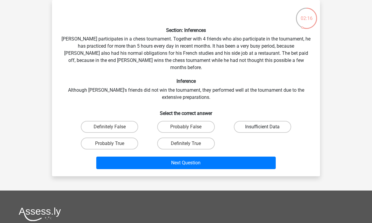
click at [251, 121] on label "Insufficient Data" at bounding box center [262, 127] width 57 height 12
click at [262, 127] on input "Insufficient Data" at bounding box center [264, 129] width 4 height 4
radio input "true"
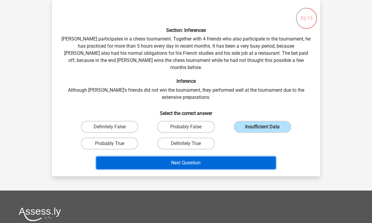
click at [206, 156] on button "Next Question" at bounding box center [186, 162] width 180 height 12
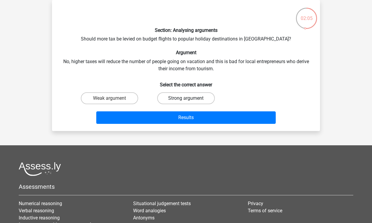
click at [197, 99] on label "Strong argument" at bounding box center [185, 98] width 57 height 12
click at [190, 99] on input "Strong argument" at bounding box center [188, 100] width 4 height 4
radio input "true"
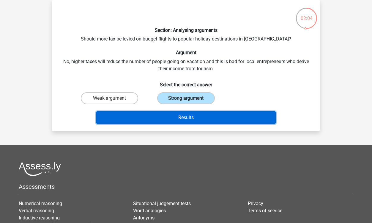
click at [197, 118] on button "Results" at bounding box center [186, 117] width 180 height 12
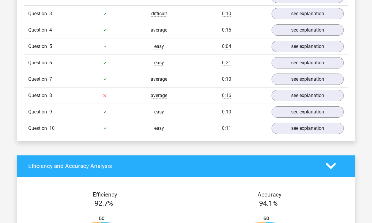
scroll to position [458, 0]
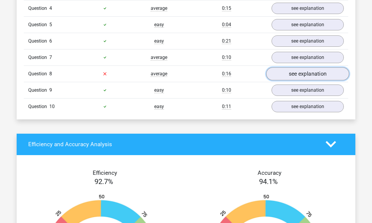
click at [305, 72] on link "see explanation" at bounding box center [307, 73] width 83 height 13
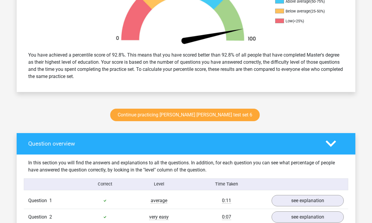
scroll to position [209, 0]
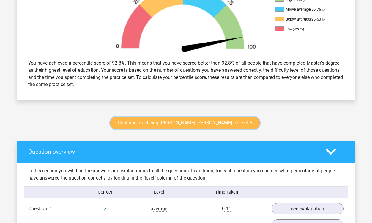
click at [222, 122] on link "Continue practicing [PERSON_NAME] [PERSON_NAME] test set 6" at bounding box center [184, 122] width 149 height 12
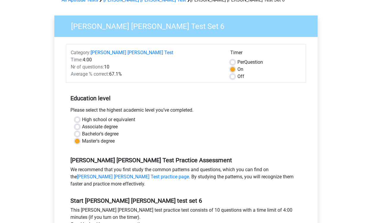
scroll to position [145, 0]
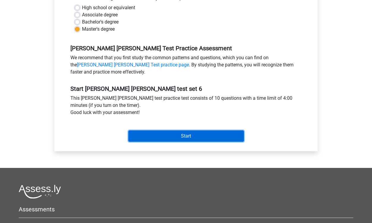
click at [200, 135] on input "Start" at bounding box center [186, 135] width 116 height 11
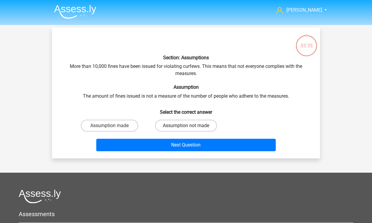
click at [197, 127] on label "Assumption not made" at bounding box center [186, 125] width 62 height 12
click at [190, 127] on input "Assumption not made" at bounding box center [188, 127] width 4 height 4
radio input "true"
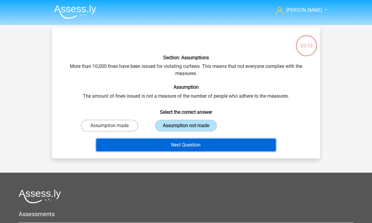
click at [202, 146] on button "Next Question" at bounding box center [186, 144] width 180 height 12
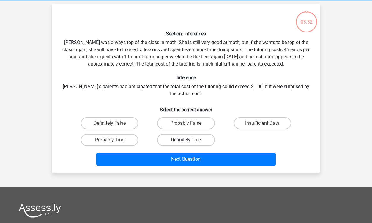
scroll to position [27, 0]
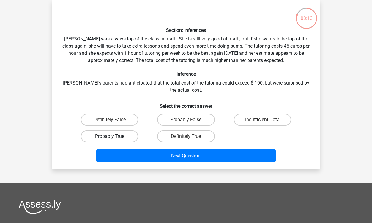
click at [126, 134] on label "Probably True" at bounding box center [109, 136] width 57 height 12
click at [113, 136] on input "Probably True" at bounding box center [112, 138] width 4 height 4
radio input "true"
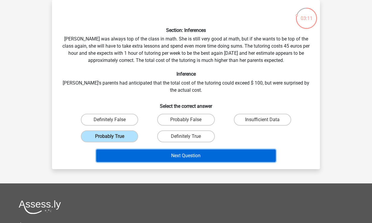
click at [188, 157] on button "Next Question" at bounding box center [186, 155] width 180 height 12
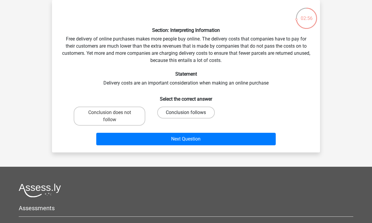
click at [204, 115] on label "Conclusion follows" at bounding box center [185, 112] width 57 height 12
click at [190, 115] on input "Conclusion follows" at bounding box center [188, 114] width 4 height 4
radio input "true"
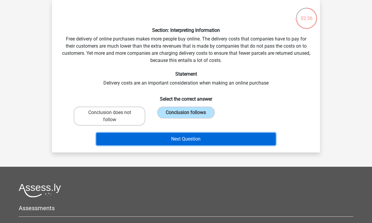
click at [199, 139] on button "Next Question" at bounding box center [186, 139] width 180 height 12
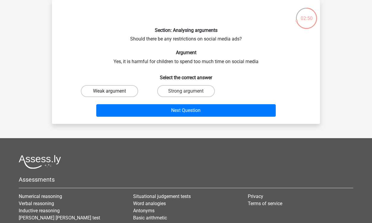
click at [129, 90] on label "Weak argument" at bounding box center [109, 91] width 57 height 12
click at [113, 91] on input "Weak argument" at bounding box center [112, 93] width 4 height 4
radio input "true"
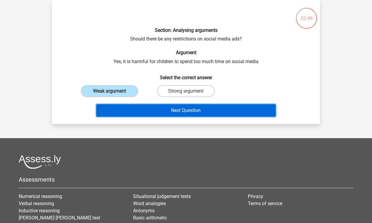
click at [191, 111] on button "Next Question" at bounding box center [186, 110] width 180 height 12
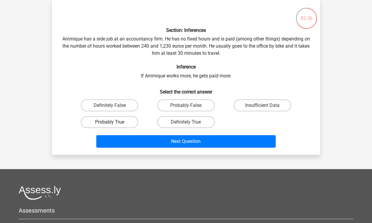
click at [126, 124] on label "Probably True" at bounding box center [109, 122] width 57 height 12
click at [113, 124] on input "Probably True" at bounding box center [112, 124] width 4 height 4
radio input "true"
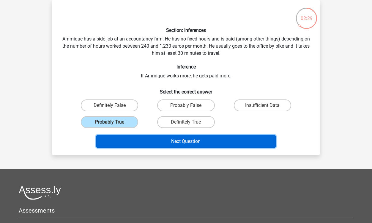
click at [193, 141] on button "Next Question" at bounding box center [186, 141] width 180 height 12
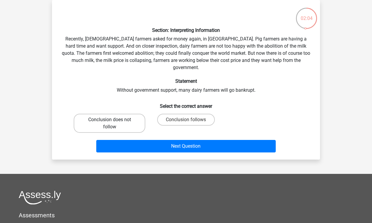
click at [132, 113] on label "Conclusion does not follow" at bounding box center [110, 122] width 72 height 19
click at [113, 119] on input "Conclusion does not follow" at bounding box center [112, 121] width 4 height 4
radio input "true"
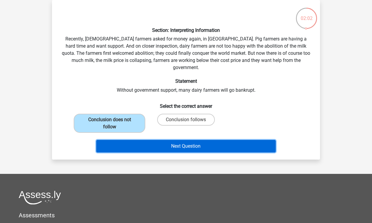
click at [190, 140] on button "Next Question" at bounding box center [186, 146] width 180 height 12
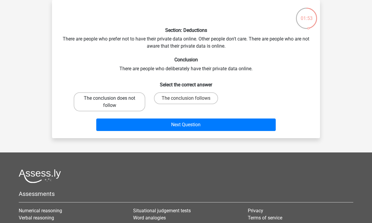
click at [134, 100] on label "The conclusion does not follow" at bounding box center [110, 101] width 72 height 19
click at [113, 100] on input "The conclusion does not follow" at bounding box center [112, 100] width 4 height 4
radio input "true"
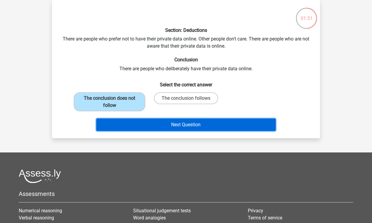
click at [184, 121] on button "Next Question" at bounding box center [186, 124] width 180 height 12
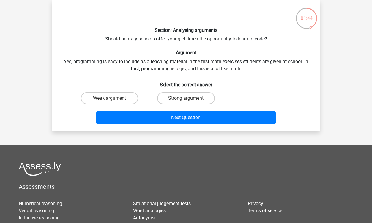
click at [110, 100] on input "Weak argument" at bounding box center [112, 100] width 4 height 4
radio input "true"
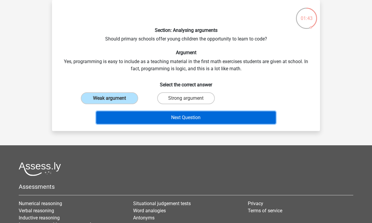
click at [184, 118] on button "Next Question" at bounding box center [186, 117] width 180 height 12
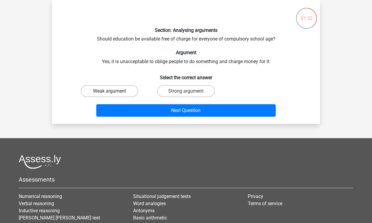
click at [126, 90] on label "Weak argument" at bounding box center [109, 91] width 57 height 12
click at [113, 91] on input "Weak argument" at bounding box center [112, 93] width 4 height 4
radio input "true"
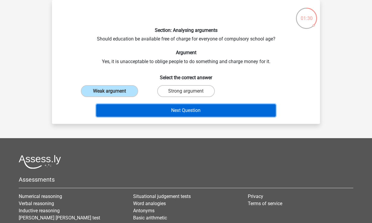
click at [180, 110] on button "Next Question" at bounding box center [186, 110] width 180 height 12
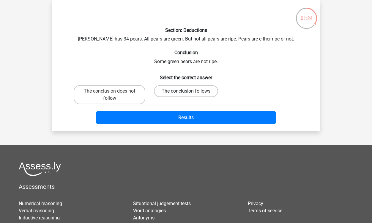
click at [203, 92] on label "The conclusion follows" at bounding box center [186, 91] width 64 height 12
click at [190, 92] on input "The conclusion follows" at bounding box center [188, 93] width 4 height 4
radio input "true"
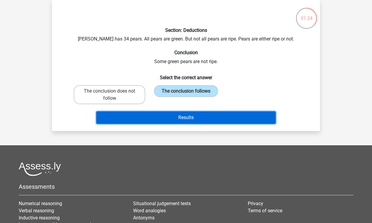
click at [209, 119] on button "Results" at bounding box center [186, 117] width 180 height 12
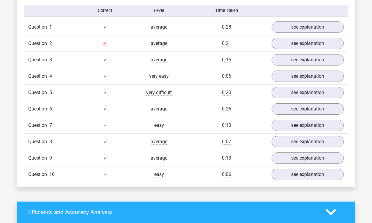
scroll to position [389, 0]
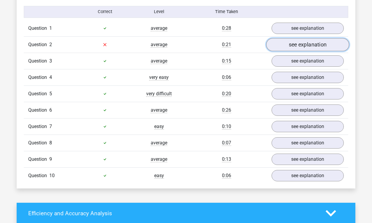
click at [293, 45] on link "see explanation" at bounding box center [307, 44] width 83 height 13
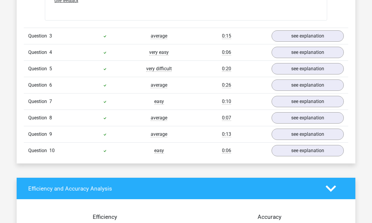
scroll to position [620, 0]
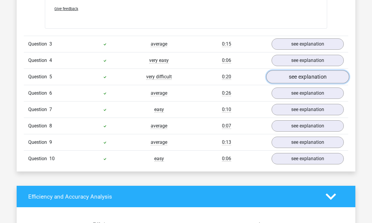
click at [284, 70] on link "see explanation" at bounding box center [307, 76] width 83 height 13
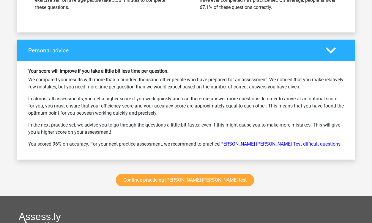
scroll to position [1153, 0]
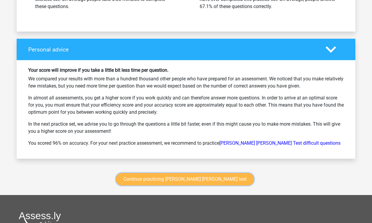
click at [198, 173] on link "Continue practicing watson glaser test" at bounding box center [185, 179] width 138 height 12
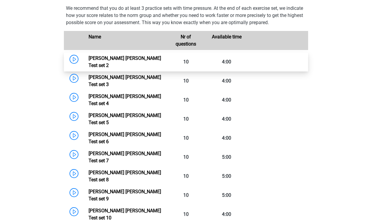
scroll to position [271, 0]
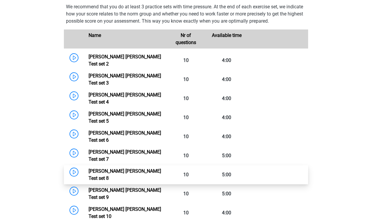
click at [124, 168] on link "[PERSON_NAME] [PERSON_NAME] Test set 8" at bounding box center [125, 174] width 72 height 13
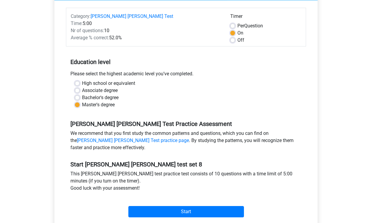
scroll to position [123, 0]
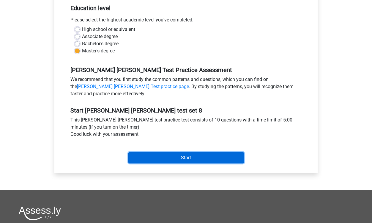
click at [188, 157] on input "Start" at bounding box center [186, 157] width 116 height 11
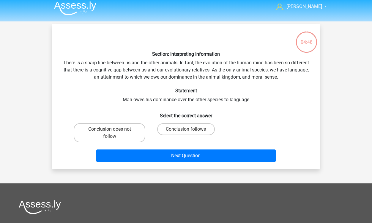
scroll to position [5, 0]
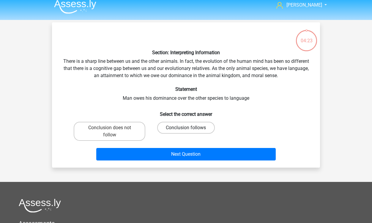
click at [192, 130] on label "Conclusion follows" at bounding box center [185, 128] width 57 height 12
click at [190, 130] on input "Conclusion follows" at bounding box center [188, 129] width 4 height 4
radio input "true"
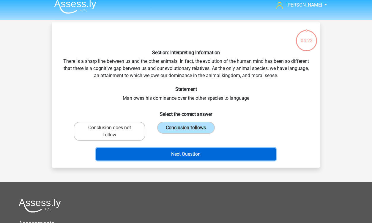
click at [192, 153] on button "Next Question" at bounding box center [186, 154] width 180 height 12
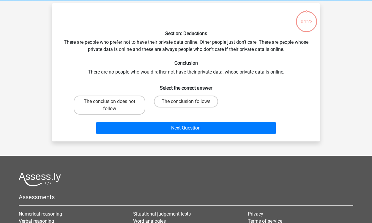
scroll to position [27, 0]
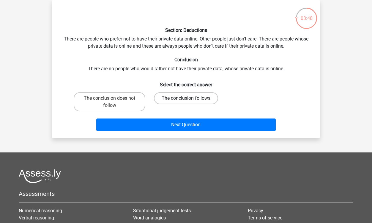
click at [192, 99] on label "The conclusion follows" at bounding box center [186, 98] width 64 height 12
click at [190, 99] on input "The conclusion follows" at bounding box center [188, 100] width 4 height 4
radio input "true"
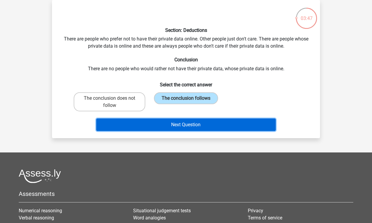
click at [195, 126] on button "Next Question" at bounding box center [186, 124] width 180 height 12
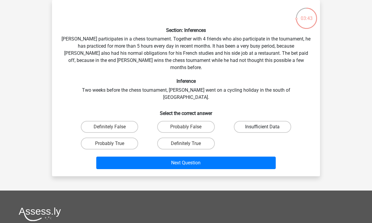
click at [259, 121] on label "Insufficient Data" at bounding box center [262, 127] width 57 height 12
click at [262, 127] on input "Insufficient Data" at bounding box center [264, 129] width 4 height 4
radio input "true"
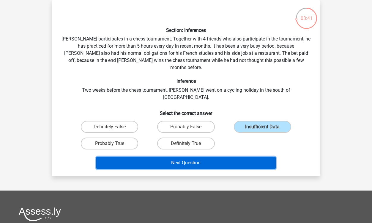
click at [220, 156] on button "Next Question" at bounding box center [186, 162] width 180 height 12
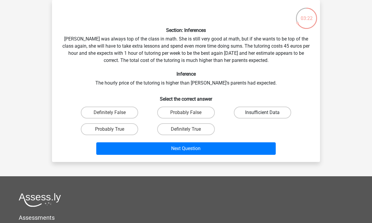
click at [250, 114] on label "Insufficient Data" at bounding box center [262, 112] width 57 height 12
click at [262, 114] on input "Insufficient Data" at bounding box center [264, 114] width 4 height 4
radio input "true"
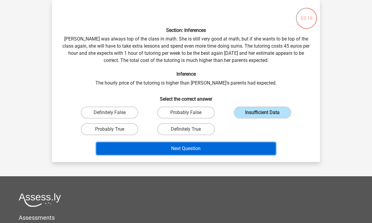
click at [227, 150] on button "Next Question" at bounding box center [186, 148] width 180 height 12
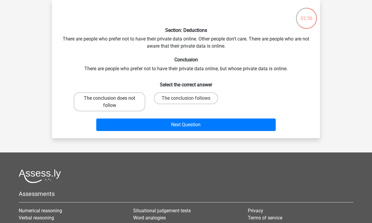
click at [137, 101] on label "The conclusion does not follow" at bounding box center [110, 101] width 72 height 19
click at [113, 101] on input "The conclusion does not follow" at bounding box center [112, 100] width 4 height 4
radio input "true"
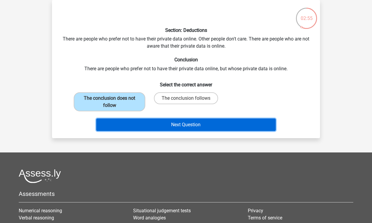
click at [175, 122] on button "Next Question" at bounding box center [186, 124] width 180 height 12
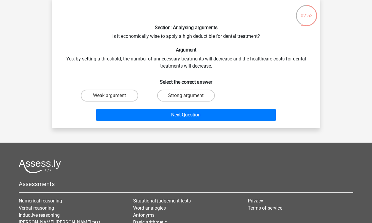
scroll to position [30, 0]
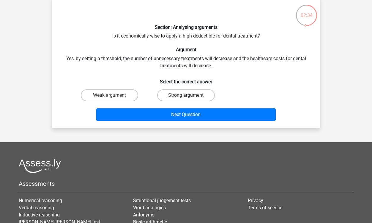
click at [196, 96] on label "Strong argument" at bounding box center [185, 95] width 57 height 12
click at [190, 96] on input "Strong argument" at bounding box center [188, 97] width 4 height 4
radio input "true"
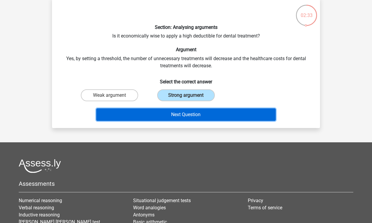
click at [199, 114] on button "Next Question" at bounding box center [186, 114] width 180 height 12
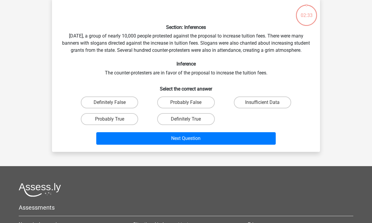
scroll to position [27, 0]
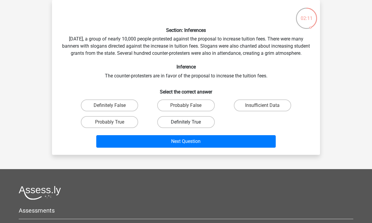
click at [180, 127] on label "Definitely True" at bounding box center [185, 122] width 57 height 12
click at [186, 126] on input "Definitely True" at bounding box center [188, 124] width 4 height 4
radio input "true"
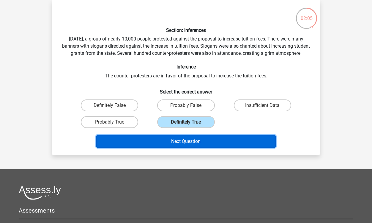
click at [211, 147] on button "Next Question" at bounding box center [186, 141] width 180 height 12
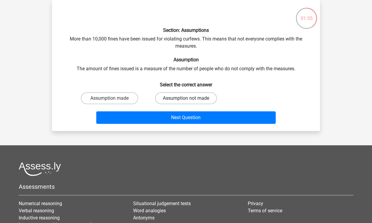
click at [182, 98] on label "Assumption not made" at bounding box center [186, 98] width 62 height 12
click at [186, 98] on input "Assumption not made" at bounding box center [188, 100] width 4 height 4
radio input "true"
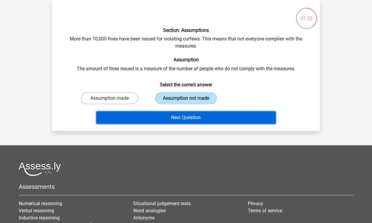
click at [197, 120] on button "Next Question" at bounding box center [186, 117] width 180 height 12
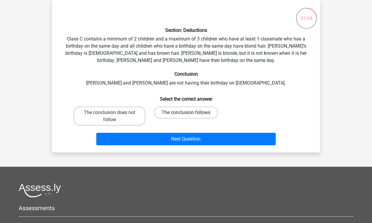
click at [204, 114] on label "The conclusion follows" at bounding box center [186, 112] width 64 height 12
click at [190, 114] on input "The conclusion follows" at bounding box center [188, 114] width 4 height 4
radio input "true"
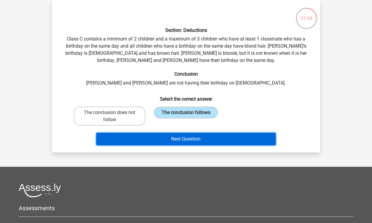
click at [200, 139] on button "Next Question" at bounding box center [186, 139] width 180 height 12
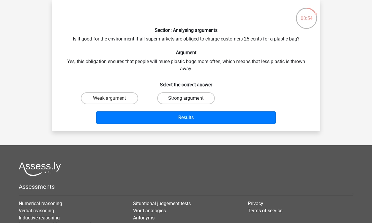
click at [185, 98] on label "Strong argument" at bounding box center [185, 98] width 57 height 12
click at [186, 98] on input "Strong argument" at bounding box center [188, 100] width 4 height 4
radio input "true"
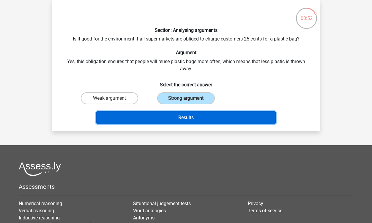
click at [194, 119] on button "Results" at bounding box center [186, 117] width 180 height 12
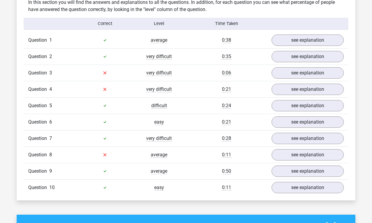
scroll to position [376, 0]
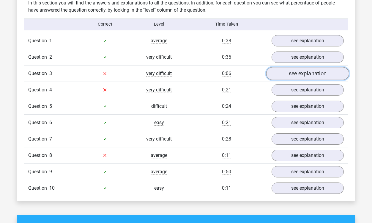
click at [285, 74] on link "see explanation" at bounding box center [307, 73] width 83 height 13
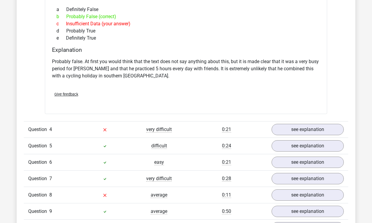
scroll to position [531, 0]
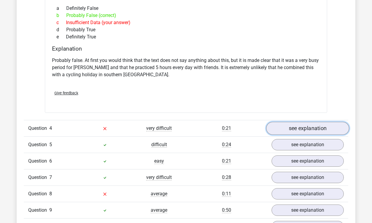
click at [285, 127] on link "see explanation" at bounding box center [307, 128] width 83 height 13
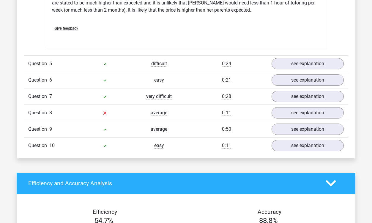
scroll to position [811, 0]
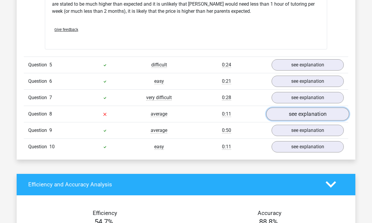
click at [278, 113] on link "see explanation" at bounding box center [307, 113] width 83 height 13
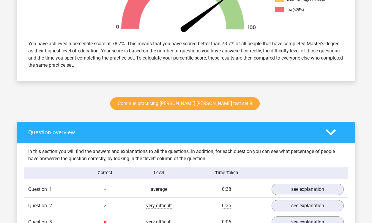
scroll to position [229, 0]
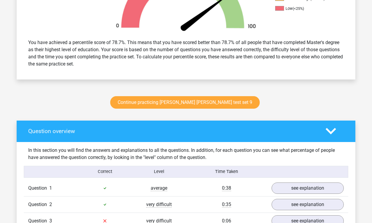
click at [262, 97] on div "Continue practicing watson glaser test set 9" at bounding box center [186, 104] width 282 height 20
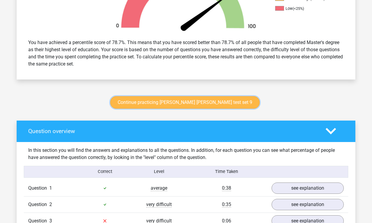
click at [199, 99] on link "Continue practicing watson glaser test set 9" at bounding box center [184, 102] width 149 height 12
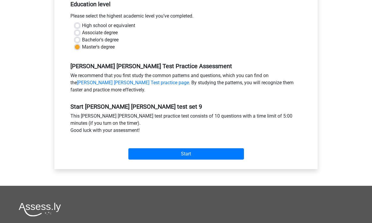
scroll to position [144, 0]
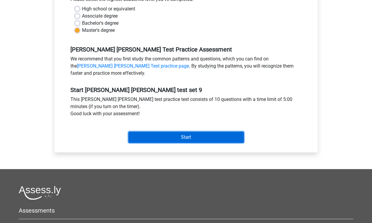
click at [187, 138] on input "Start" at bounding box center [186, 136] width 116 height 11
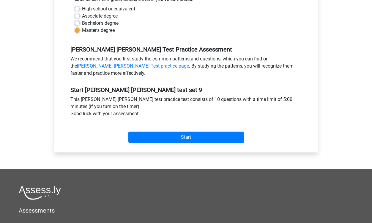
click at [219, 190] on div at bounding box center [186, 192] width 335 height 14
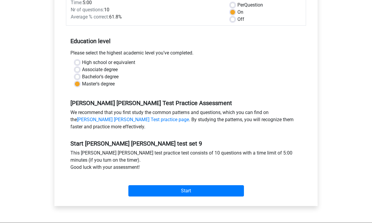
scroll to position [94, 0]
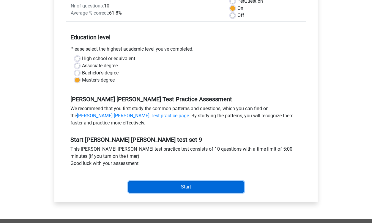
click at [190, 184] on input "Start" at bounding box center [186, 186] width 116 height 11
click at [184, 185] on input "Start" at bounding box center [186, 186] width 116 height 11
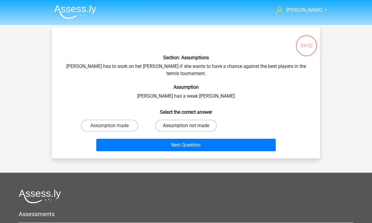
click at [178, 119] on label "Assumption not made" at bounding box center [186, 125] width 62 height 12
click at [186, 125] on input "Assumption not made" at bounding box center [188, 127] width 4 height 4
radio input "true"
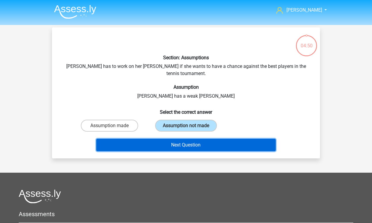
click at [188, 138] on button "Next Question" at bounding box center [186, 144] width 180 height 12
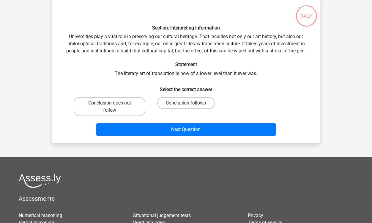
scroll to position [31, 0]
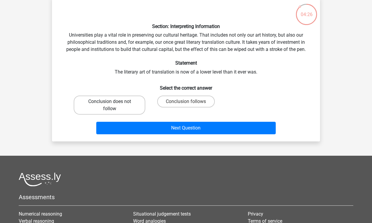
click at [134, 100] on label "Conclusion does not follow" at bounding box center [110, 104] width 72 height 19
click at [113, 101] on input "Conclusion does not follow" at bounding box center [112, 103] width 4 height 4
radio input "true"
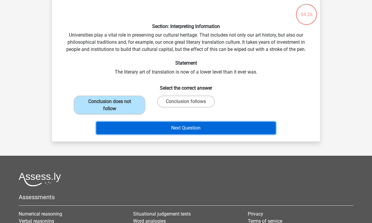
click at [179, 126] on button "Next Question" at bounding box center [186, 128] width 180 height 12
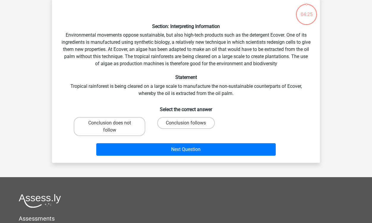
scroll to position [27, 0]
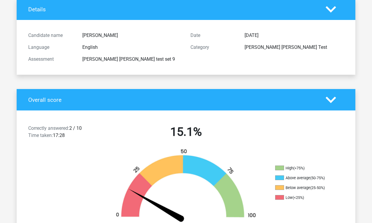
scroll to position [29, 0]
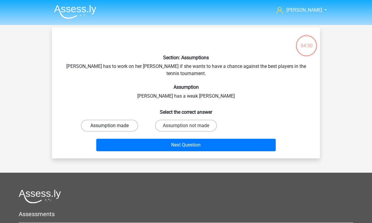
click at [118, 120] on label "Assumption made" at bounding box center [109, 125] width 57 height 12
click at [113, 125] on input "Assumption made" at bounding box center [112, 127] width 4 height 4
radio input "true"
click at [175, 119] on label "Assumption not made" at bounding box center [186, 125] width 62 height 12
click at [186, 125] on input "Assumption not made" at bounding box center [188, 127] width 4 height 4
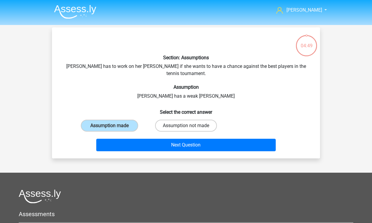
radio input "true"
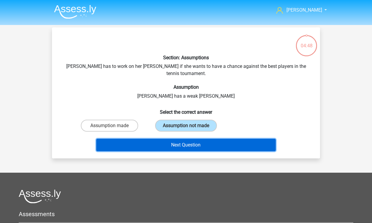
click at [194, 138] on button "Next Question" at bounding box center [186, 144] width 180 height 12
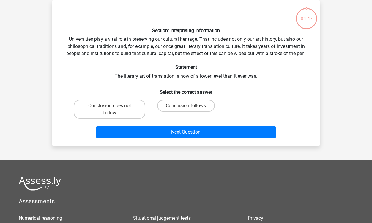
scroll to position [27, 0]
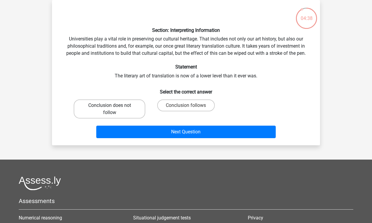
click at [125, 108] on label "Conclusion does not follow" at bounding box center [110, 108] width 72 height 19
click at [113, 108] on input "Conclusion does not follow" at bounding box center [112, 107] width 4 height 4
radio input "true"
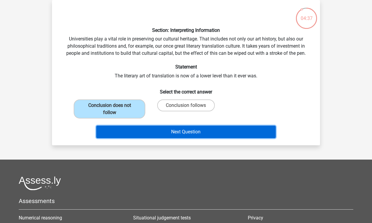
click at [193, 132] on button "Next Question" at bounding box center [186, 131] width 180 height 12
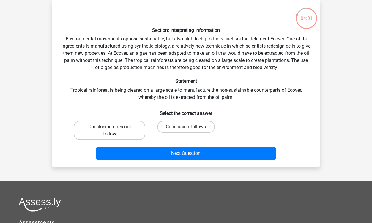
click at [129, 126] on label "Conclusion does not follow" at bounding box center [110, 130] width 72 height 19
click at [113, 127] on input "Conclusion does not follow" at bounding box center [112, 129] width 4 height 4
radio input "true"
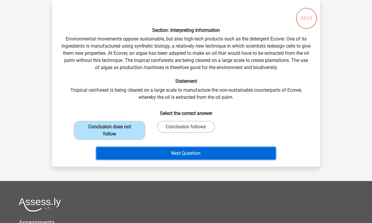
click at [193, 154] on button "Next Question" at bounding box center [186, 153] width 180 height 12
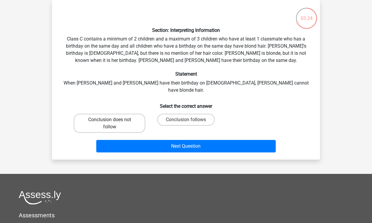
click at [124, 116] on label "Conclusion does not follow" at bounding box center [110, 122] width 72 height 19
click at [113, 119] on input "Conclusion does not follow" at bounding box center [112, 121] width 4 height 4
radio input "true"
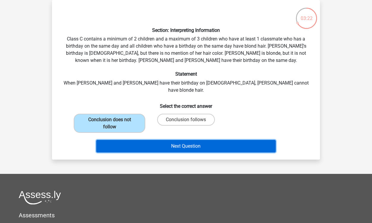
click at [184, 140] on button "Next Question" at bounding box center [186, 146] width 180 height 12
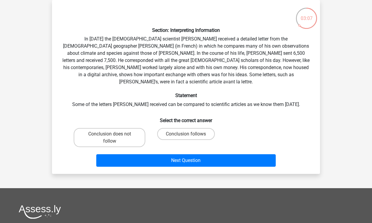
click at [188, 134] on input "Conclusion follows" at bounding box center [188, 136] width 4 height 4
radio input "true"
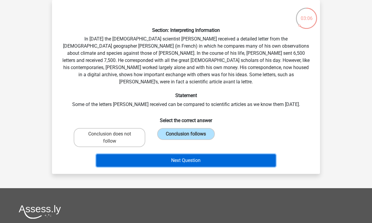
click at [188, 154] on button "Next Question" at bounding box center [186, 160] width 180 height 12
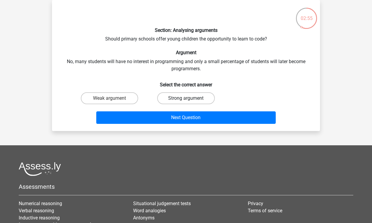
click at [176, 99] on label "Strong argument" at bounding box center [185, 98] width 57 height 12
click at [186, 99] on input "Strong argument" at bounding box center [188, 100] width 4 height 4
radio input "true"
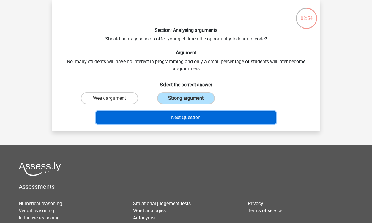
click at [182, 119] on button "Next Question" at bounding box center [186, 117] width 180 height 12
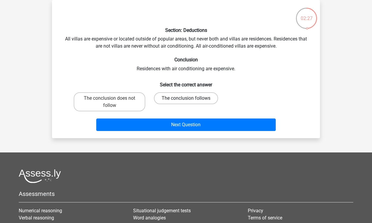
click at [207, 97] on label "The conclusion follows" at bounding box center [186, 98] width 64 height 12
click at [190, 98] on input "The conclusion follows" at bounding box center [188, 100] width 4 height 4
radio input "true"
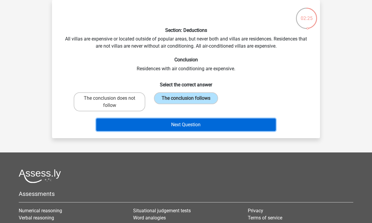
click at [215, 127] on button "Next Question" at bounding box center [186, 124] width 180 height 12
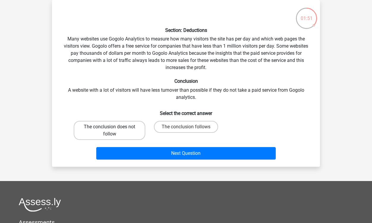
click at [104, 130] on label "The conclusion does not follow" at bounding box center [110, 130] width 72 height 19
click at [110, 130] on input "The conclusion does not follow" at bounding box center [112, 129] width 4 height 4
radio input "true"
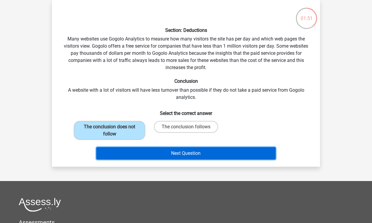
click at [184, 154] on button "Next Question" at bounding box center [186, 153] width 180 height 12
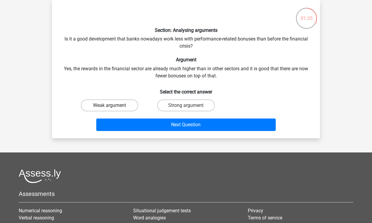
click at [115, 106] on label "Weak argument" at bounding box center [109, 105] width 57 height 12
click at [113, 106] on input "Weak argument" at bounding box center [112, 107] width 4 height 4
radio input "true"
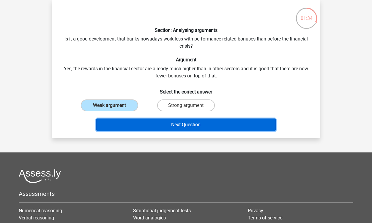
click at [200, 124] on button "Next Question" at bounding box center [186, 124] width 180 height 12
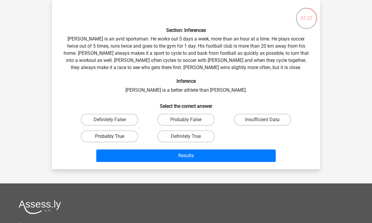
click at [119, 135] on label "Probably True" at bounding box center [109, 136] width 57 height 12
click at [113, 136] on input "Probably True" at bounding box center [112, 138] width 4 height 4
radio input "true"
click at [250, 119] on label "Insufficient Data" at bounding box center [262, 119] width 57 height 12
click at [262, 119] on input "Insufficient Data" at bounding box center [264, 121] width 4 height 4
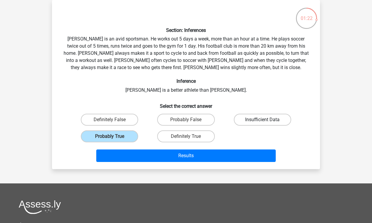
radio input "true"
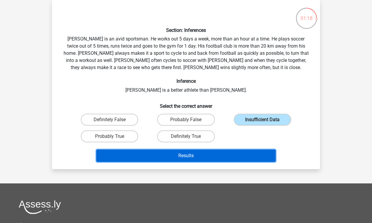
click at [221, 154] on button "Results" at bounding box center [186, 155] width 180 height 12
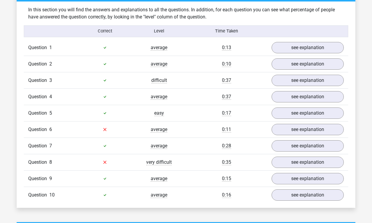
scroll to position [368, 0]
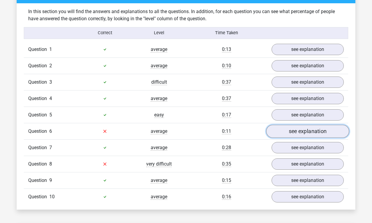
click at [291, 133] on link "see explanation" at bounding box center [307, 130] width 83 height 13
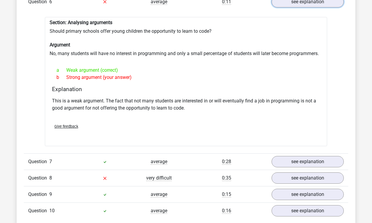
scroll to position [502, 0]
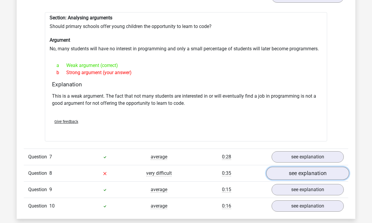
click at [285, 174] on link "see explanation" at bounding box center [307, 172] width 83 height 13
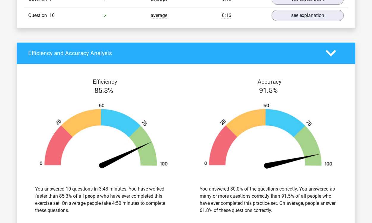
scroll to position [784, 0]
